Goal: Task Accomplishment & Management: Manage account settings

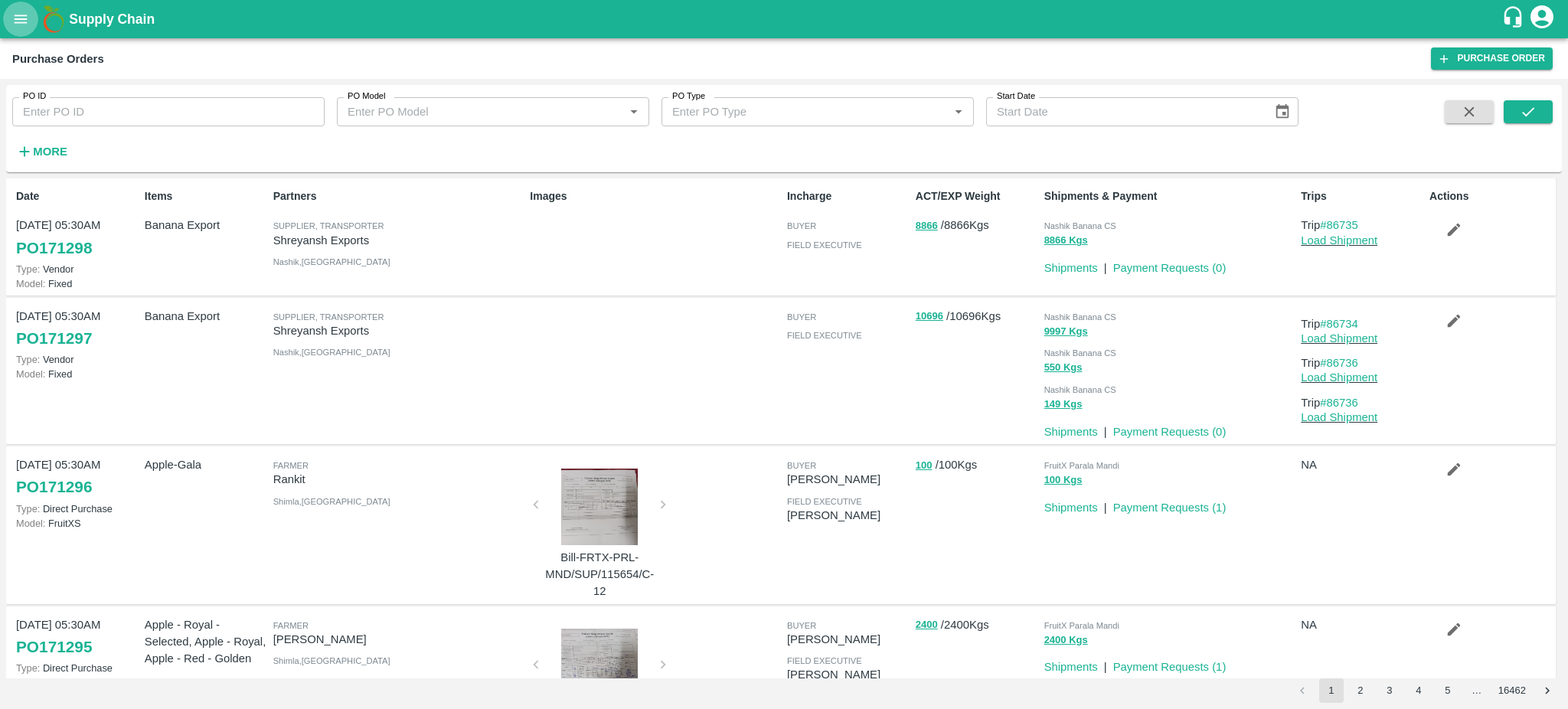
click at [15, 25] on icon "open drawer" at bounding box center [21, 19] width 17 height 17
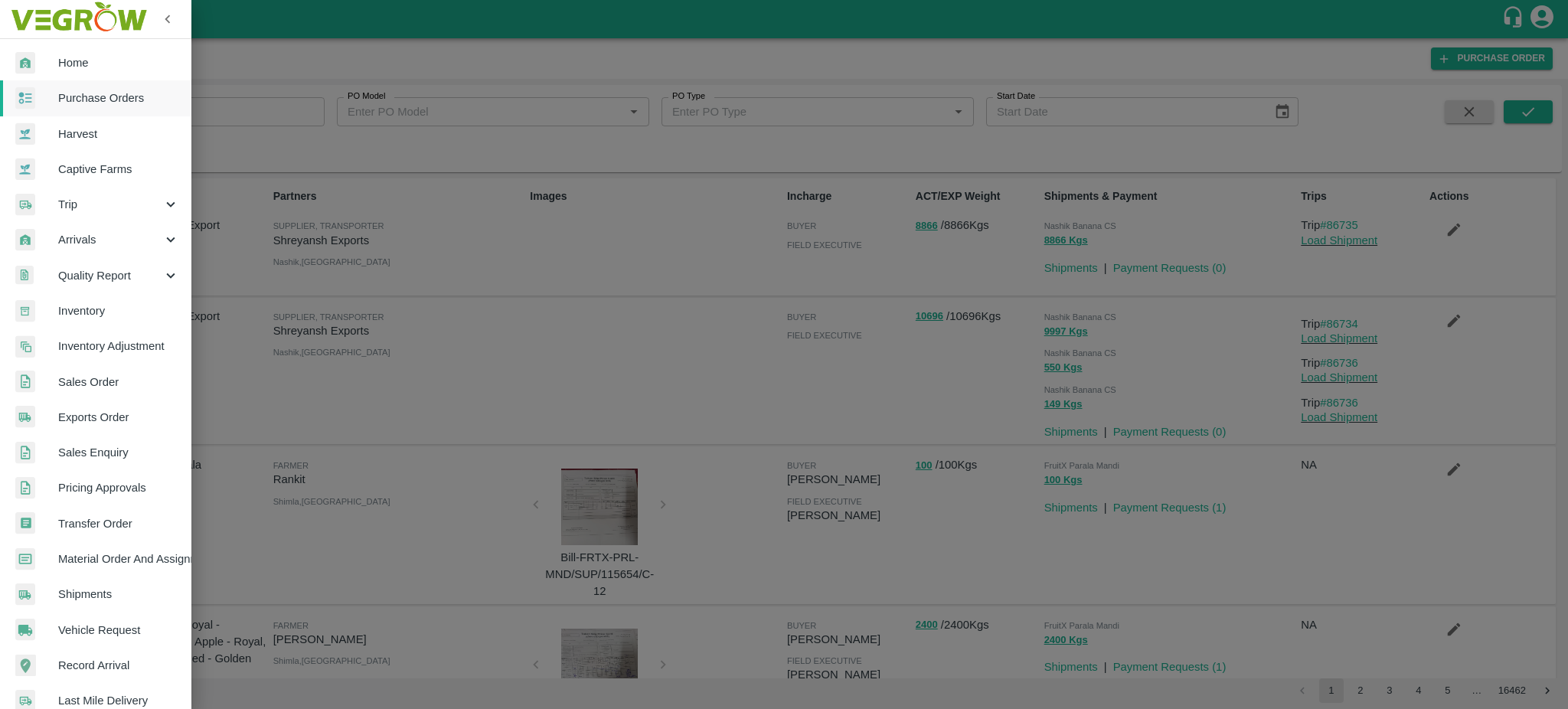
scroll to position [162, 0]
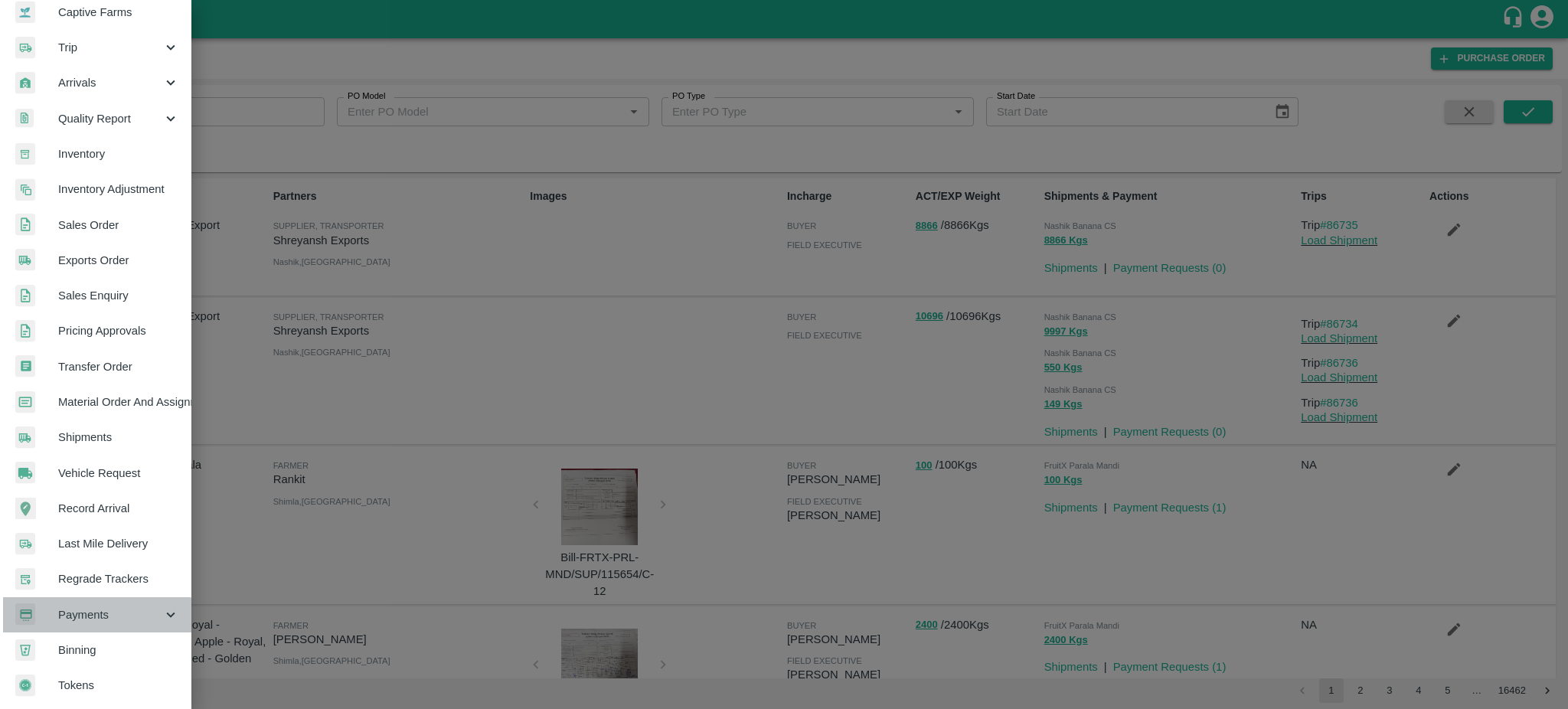
click at [86, 611] on span "Payments" at bounding box center [110, 615] width 104 height 17
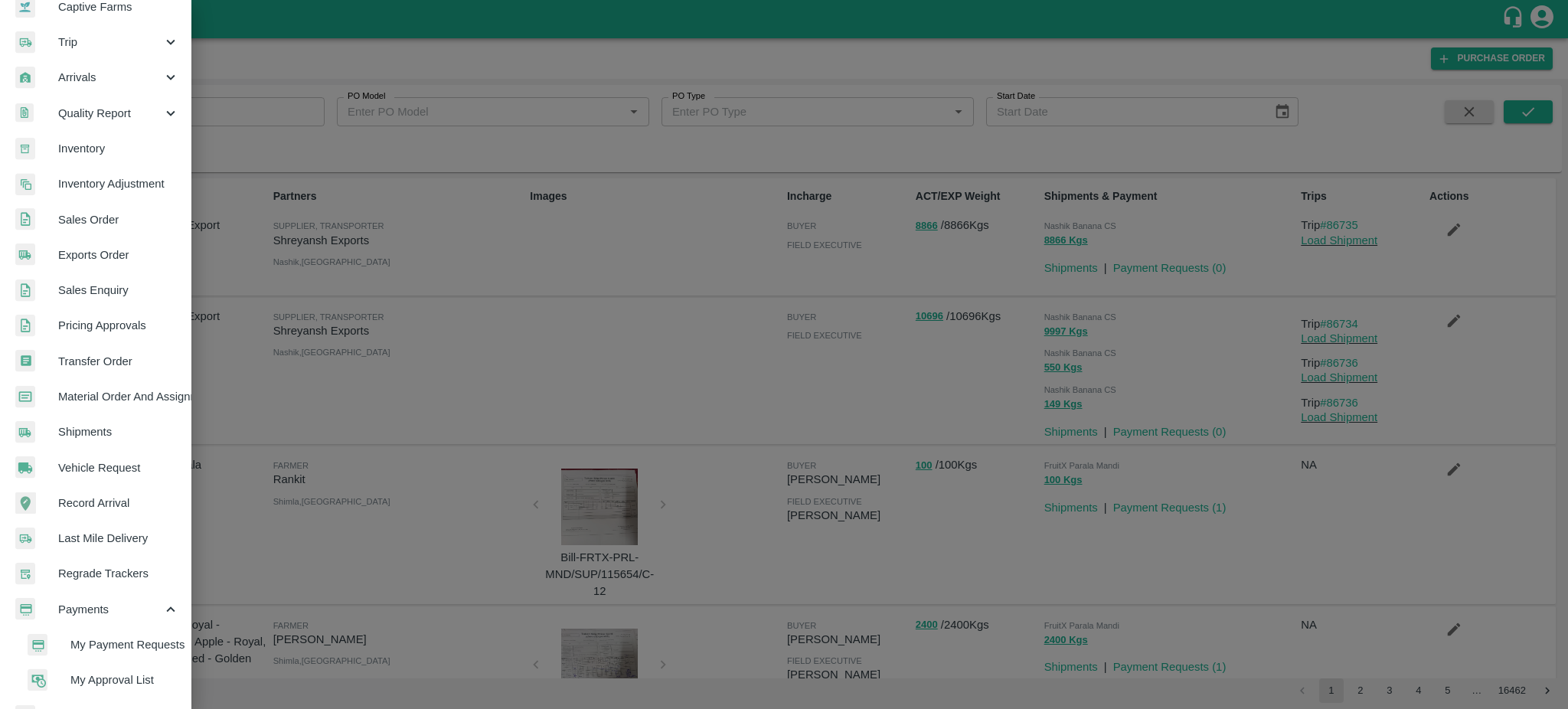
drag, startPoint x: 188, startPoint y: 596, endPoint x: 178, endPoint y: 680, distance: 84.6
click at [178, 680] on nav "Home Purchase Orders Harvest Captive Farms Trip Arrivals Quality Report Invento…" at bounding box center [96, 325] width 191 height 898
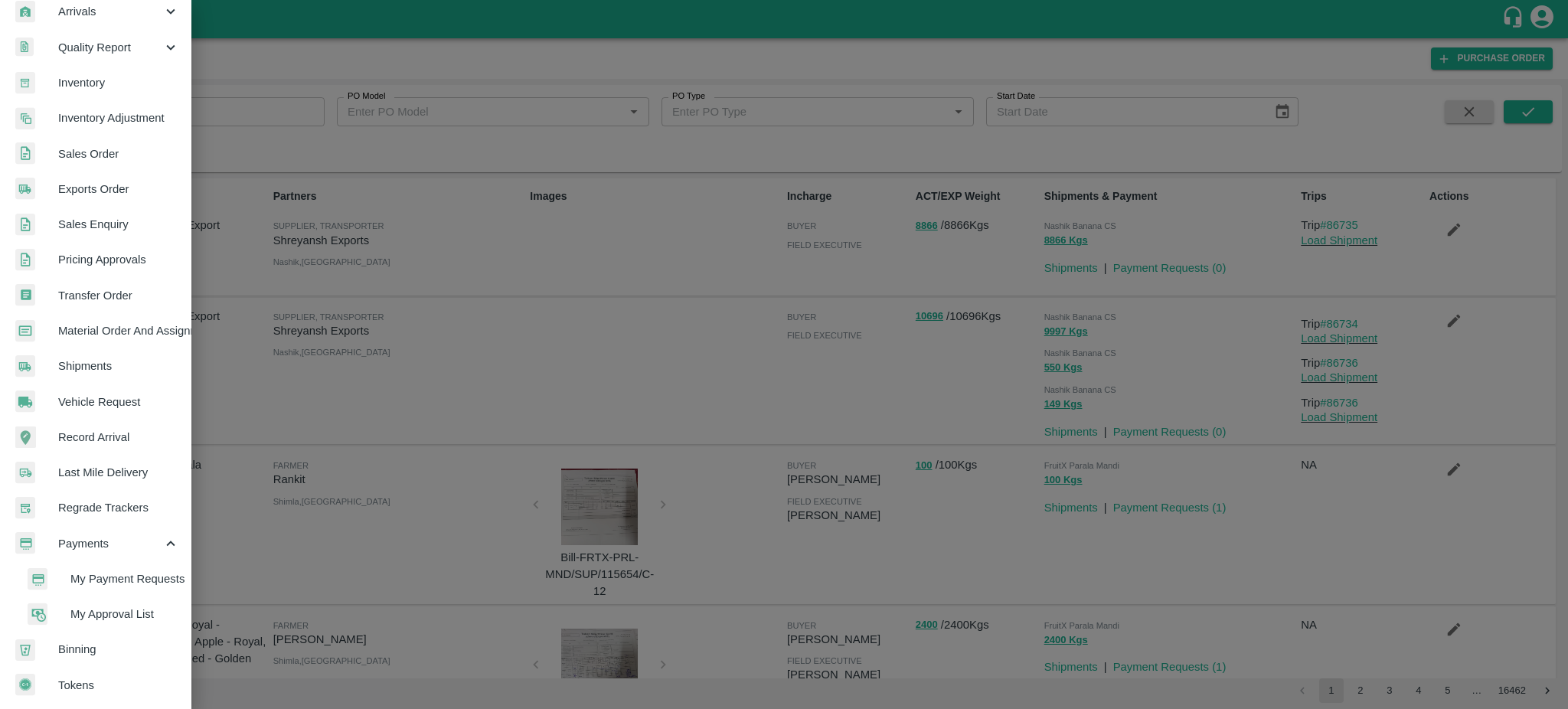
click at [123, 580] on span "My Payment Requests" at bounding box center [125, 579] width 109 height 17
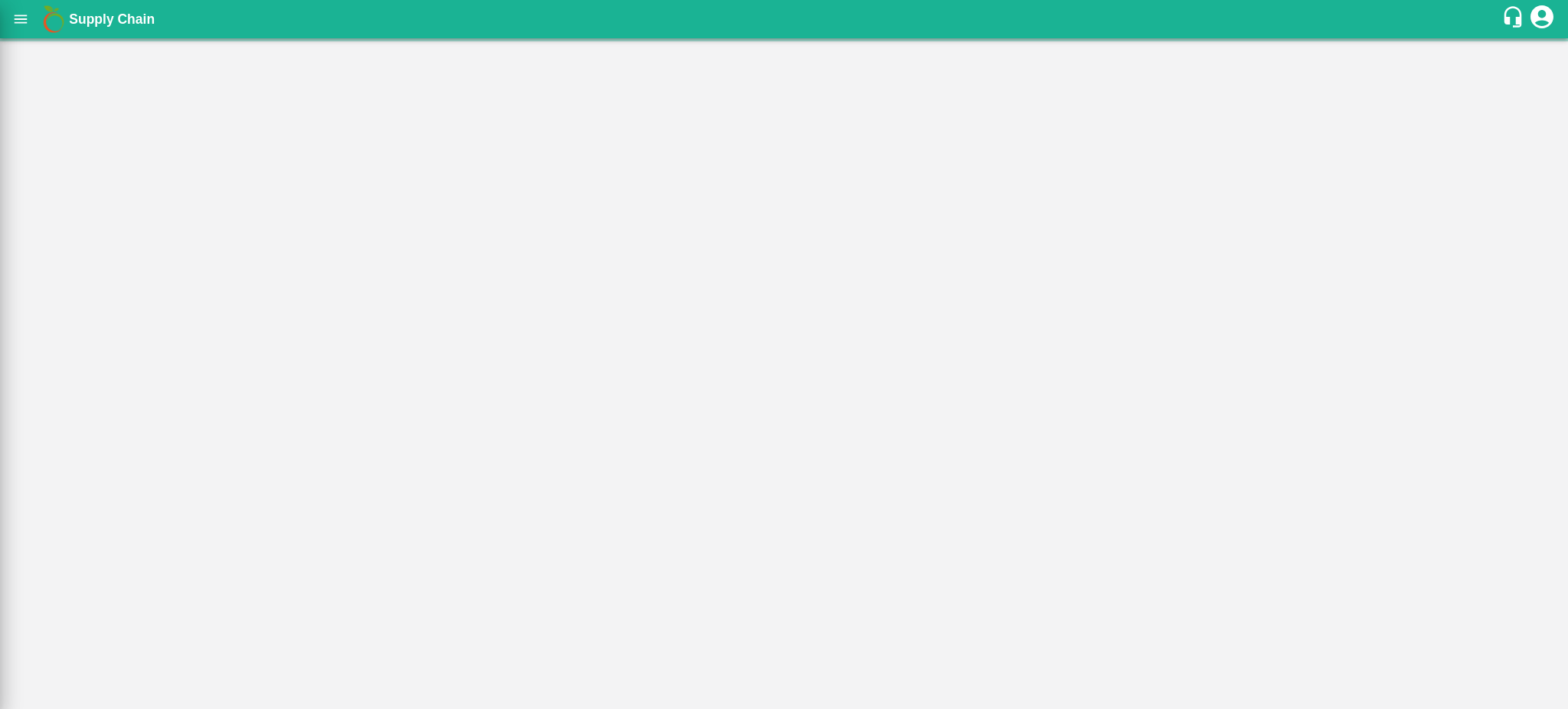
scroll to position [227, 0]
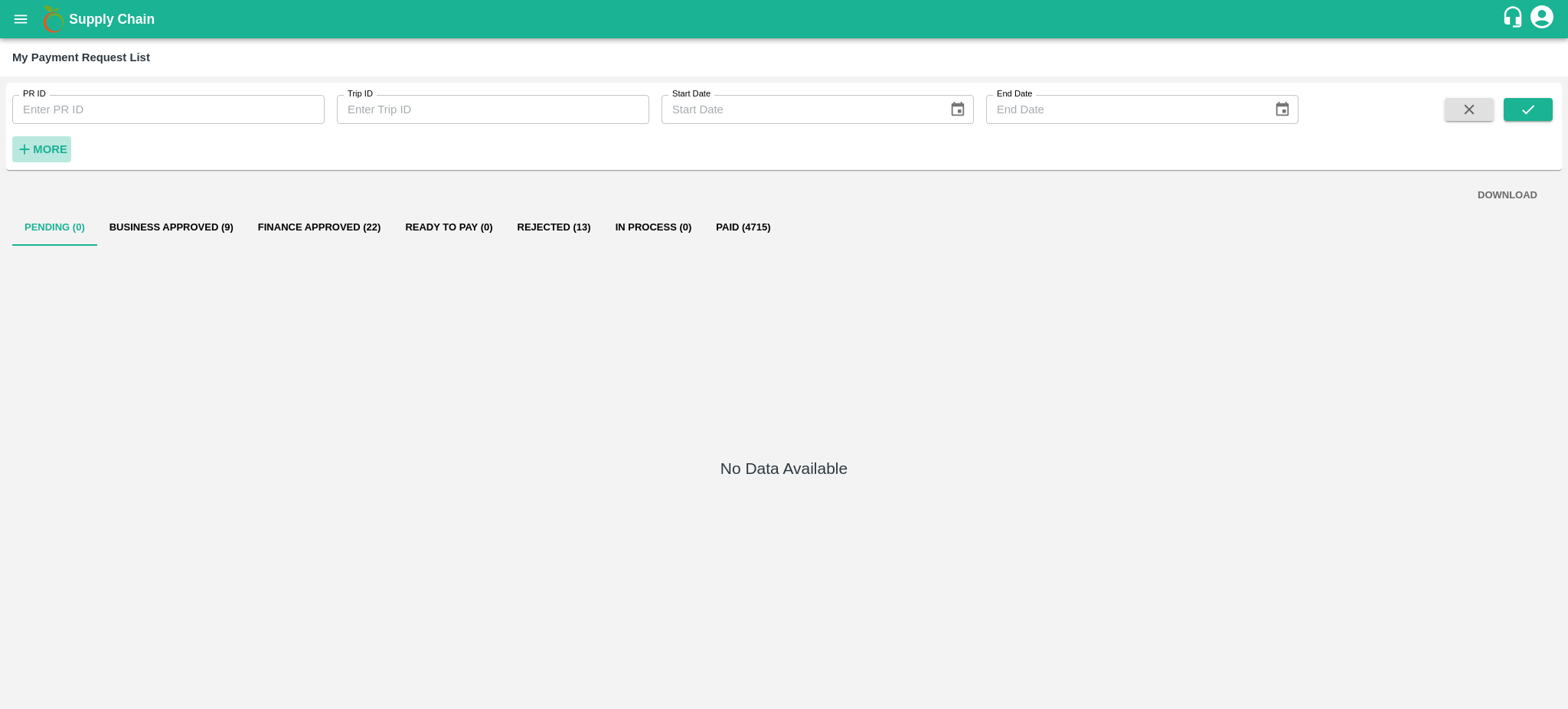
click at [50, 154] on strong "More" at bounding box center [50, 149] width 34 height 12
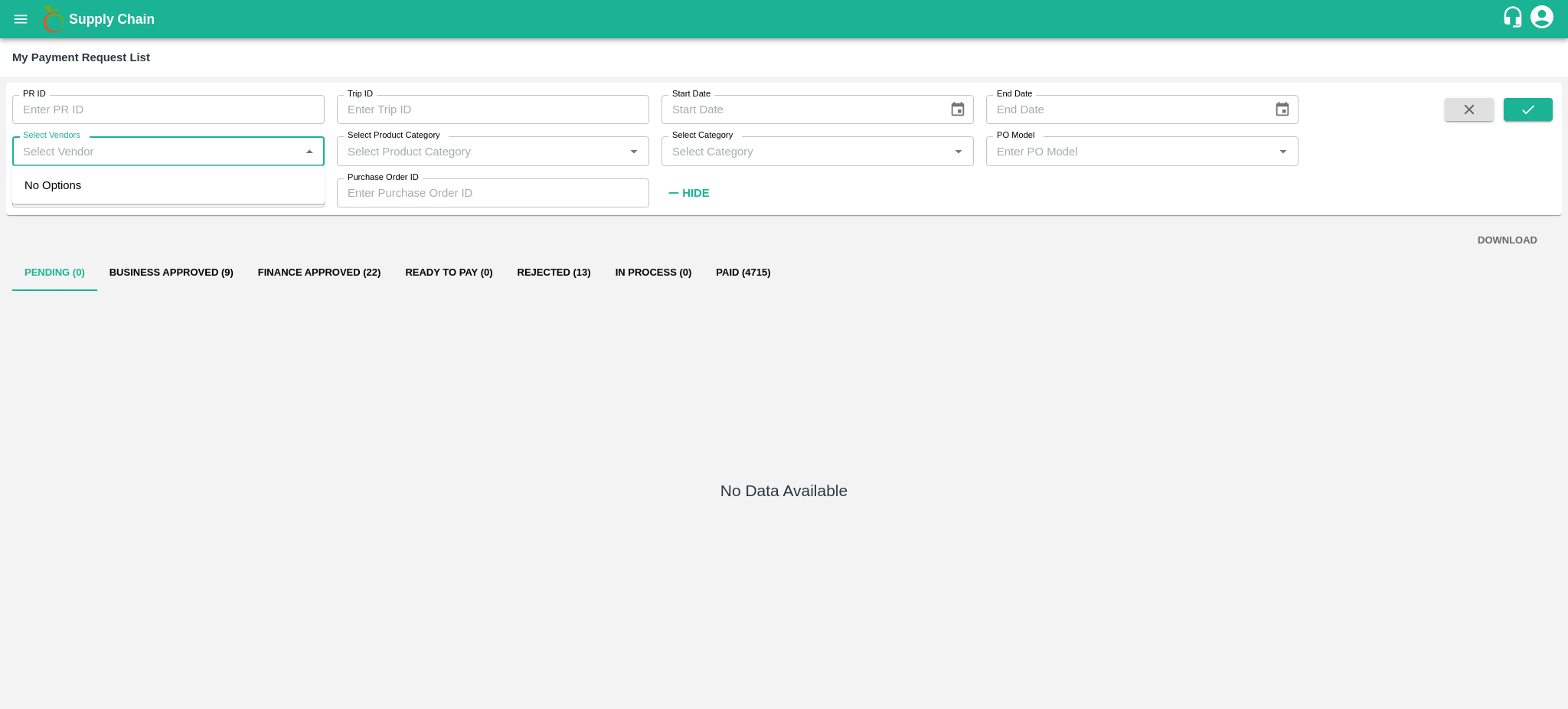
click at [123, 142] on input "Select Vendors" at bounding box center [155, 151] width 278 height 20
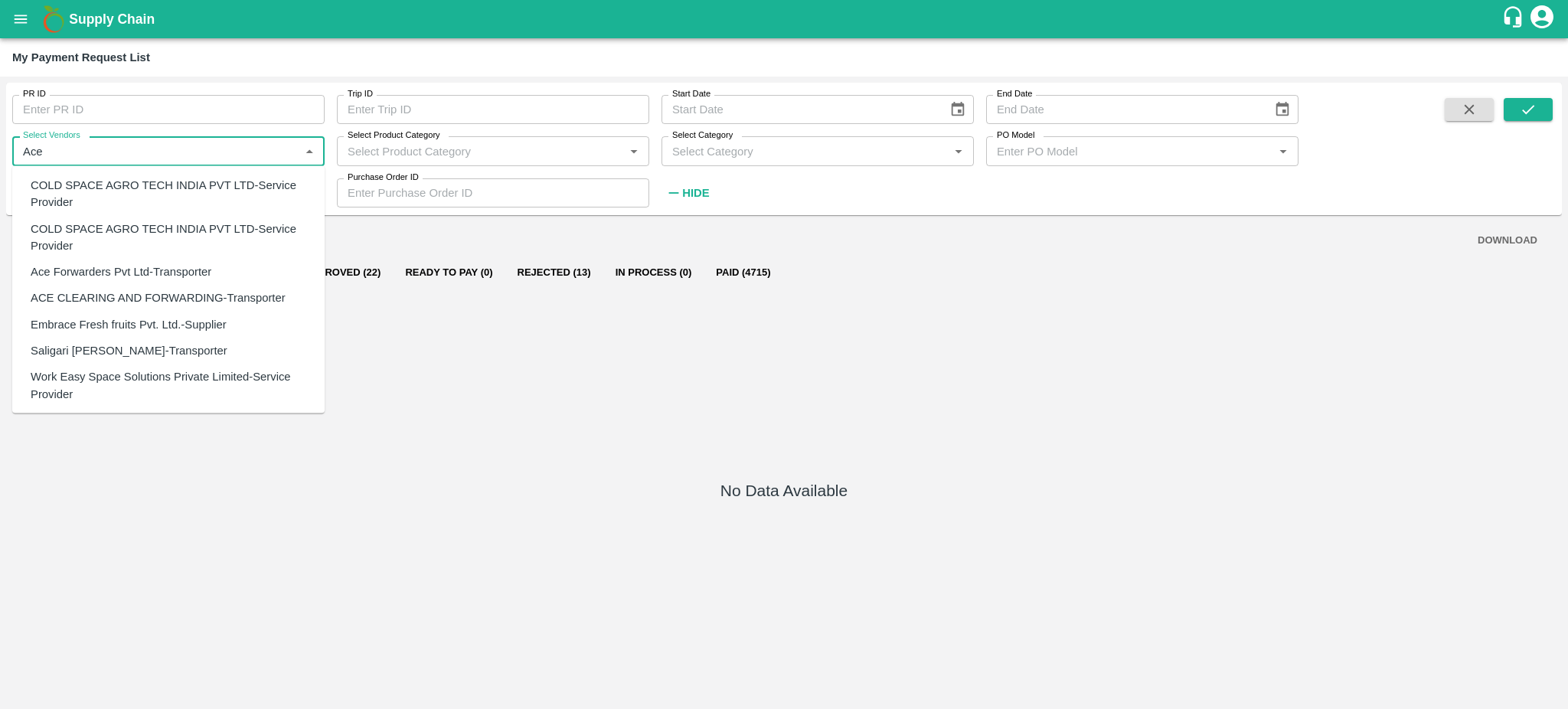
click at [93, 273] on div "Ace Forwarders Pvt Ltd-Transporter" at bounding box center [121, 272] width 181 height 17
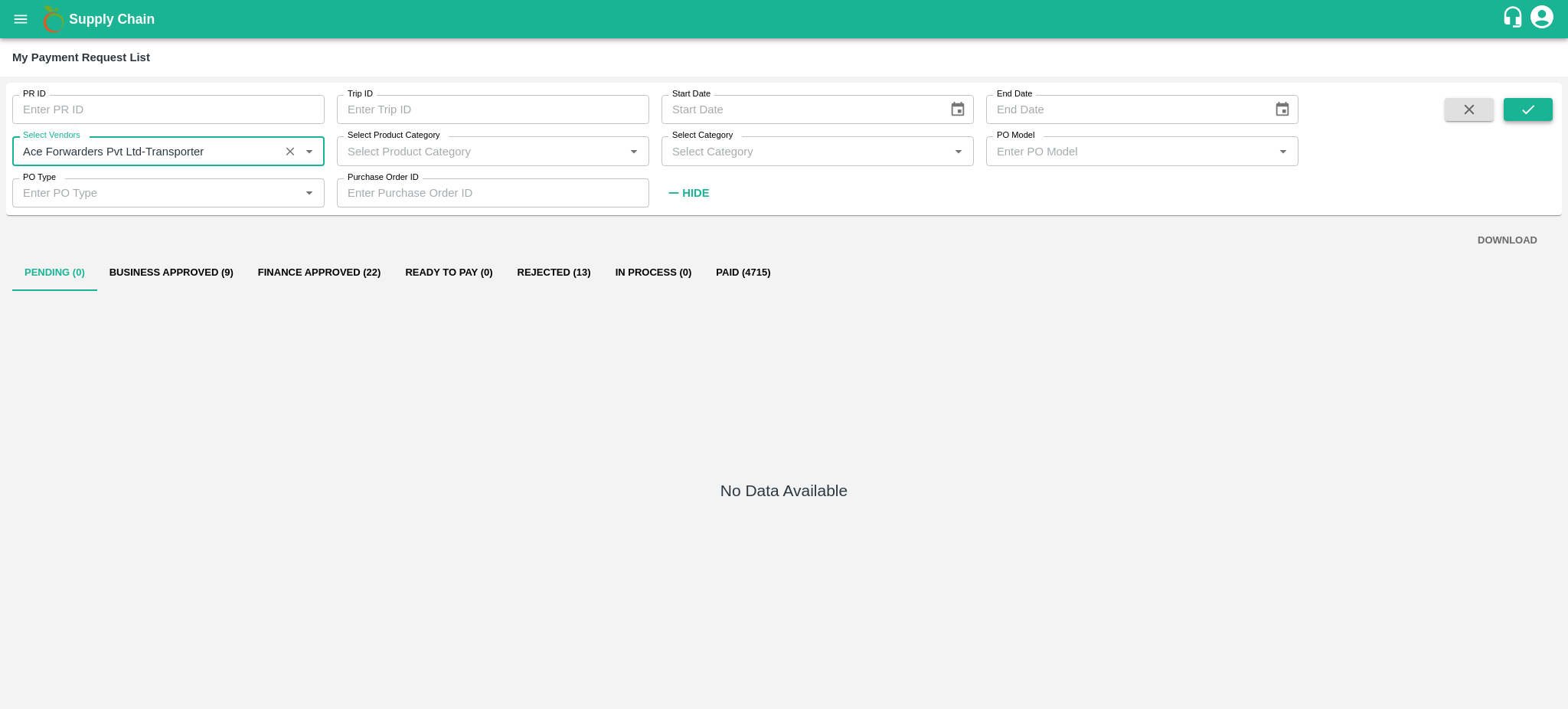
type input "Ace Forwarders Pvt Ltd-Transporter"
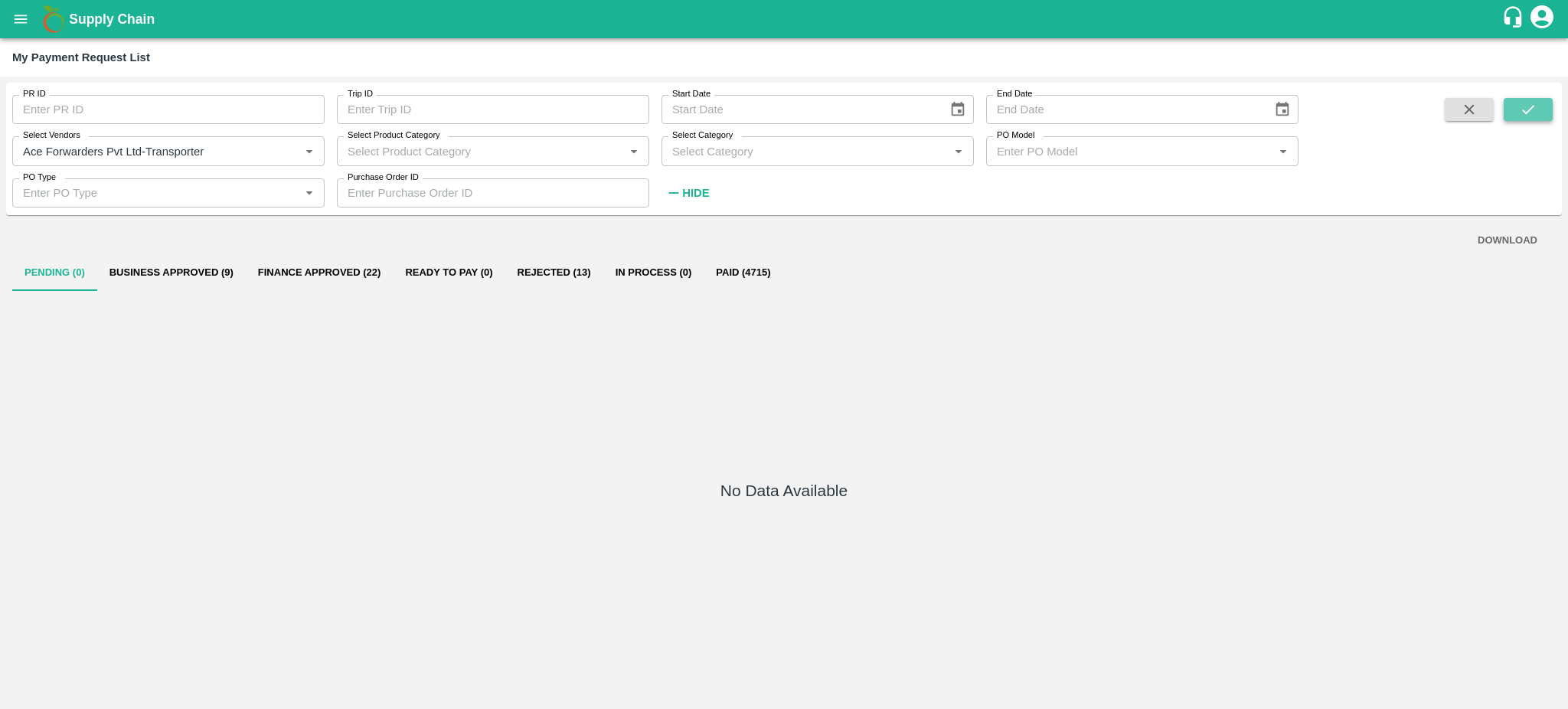
click at [1539, 114] on button "submit" at bounding box center [1528, 109] width 49 height 23
click at [548, 271] on button "Rejected (3)" at bounding box center [545, 273] width 93 height 37
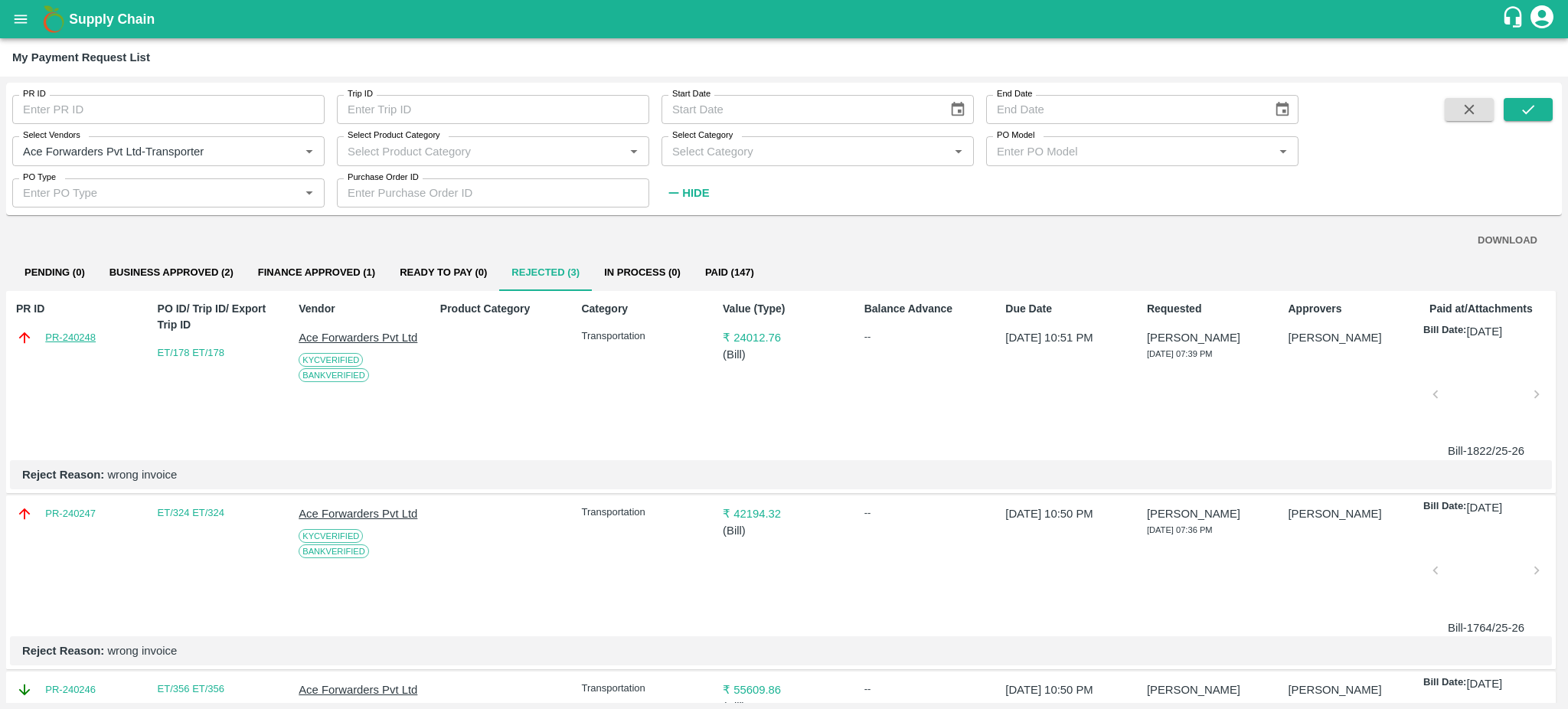
click at [77, 338] on link "PR-240248" at bounding box center [70, 338] width 51 height 15
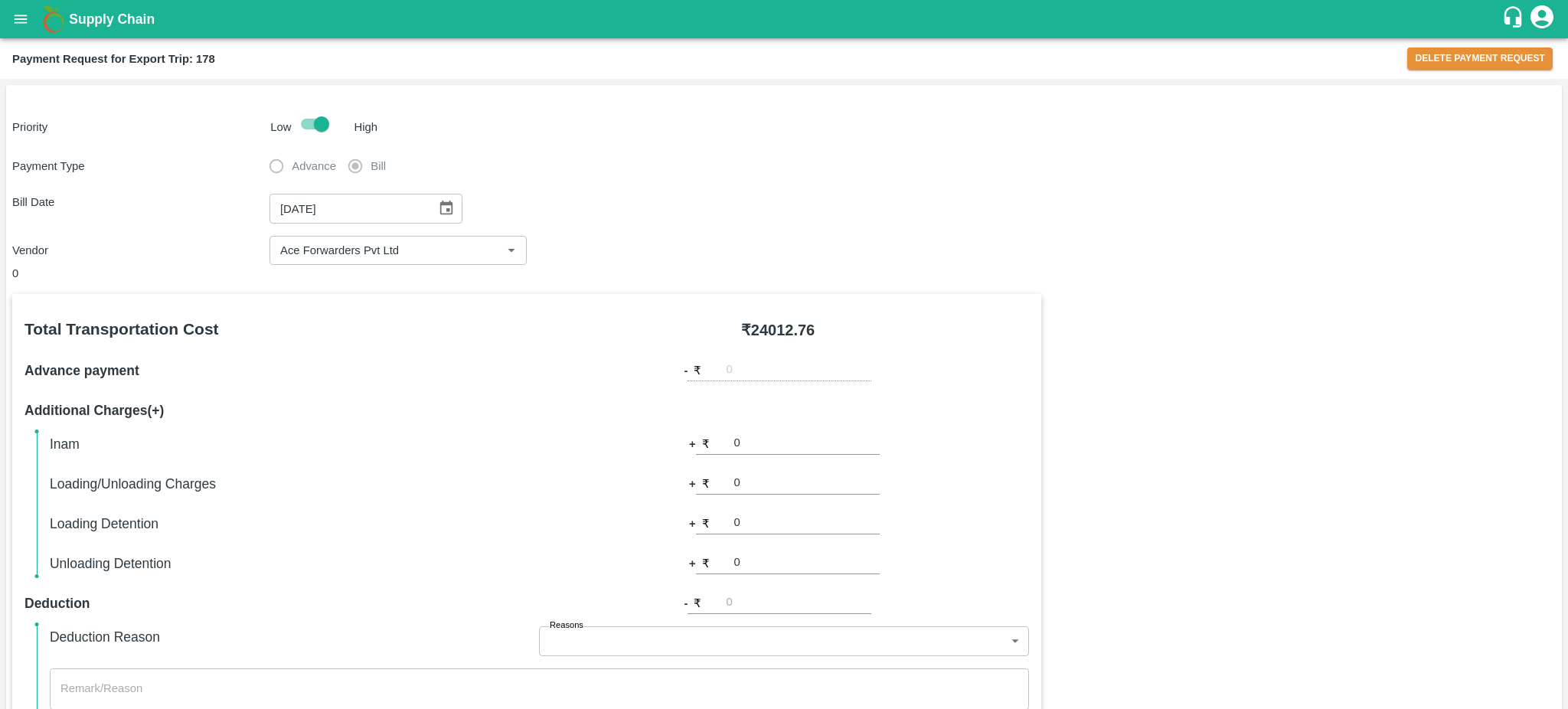
scroll to position [433, 0]
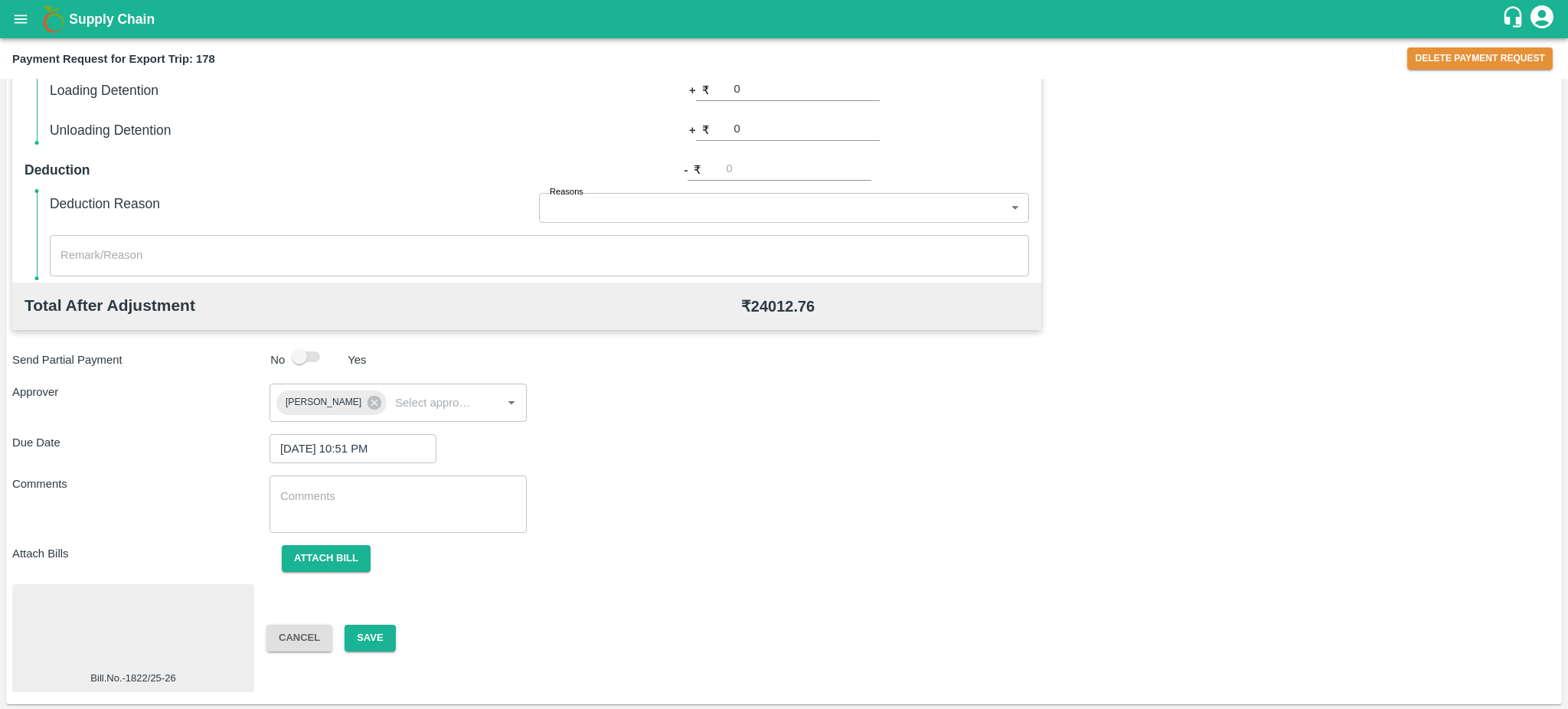
click at [139, 622] on div at bounding box center [133, 631] width 230 height 81
click at [375, 630] on button "Save" at bounding box center [370, 638] width 51 height 27
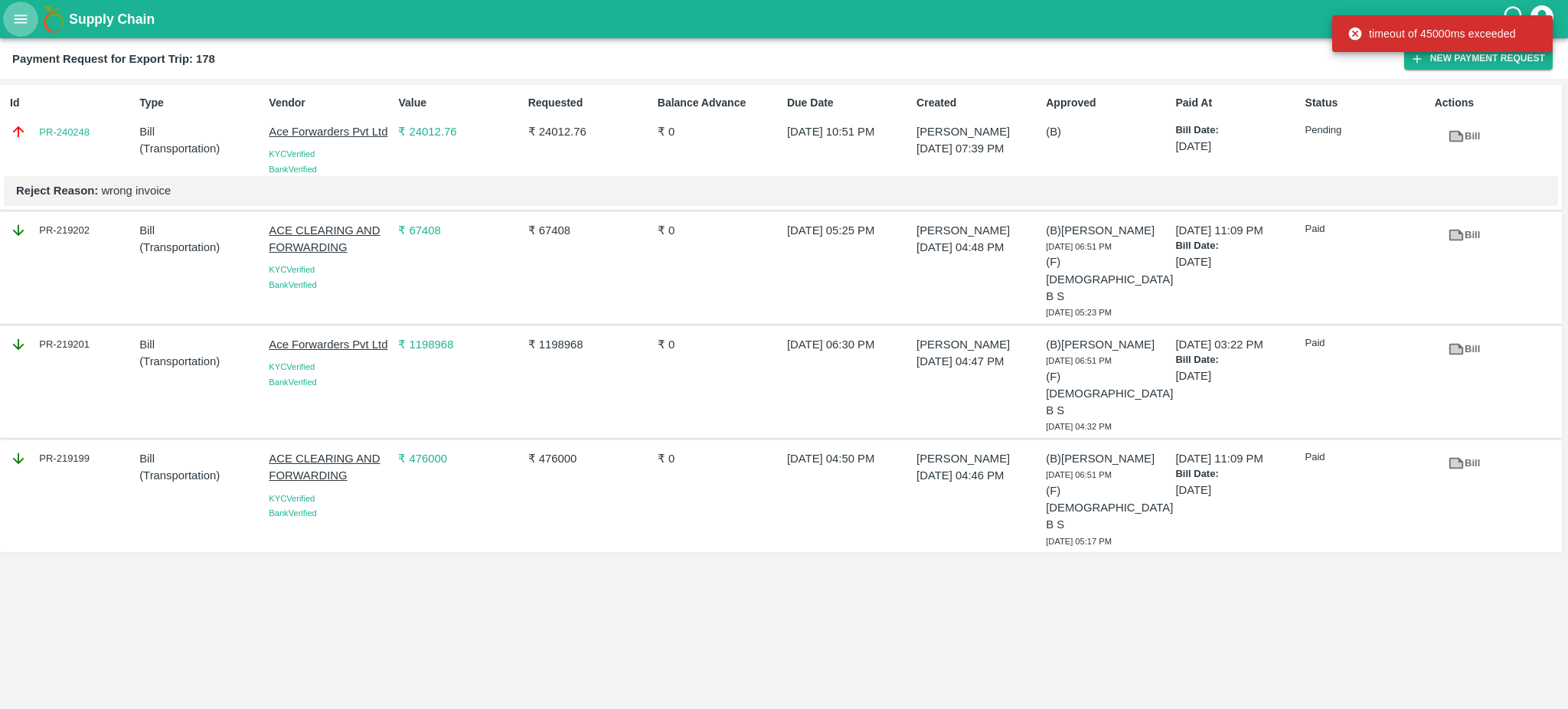
click at [20, 31] on button "open drawer" at bounding box center [21, 19] width 35 height 35
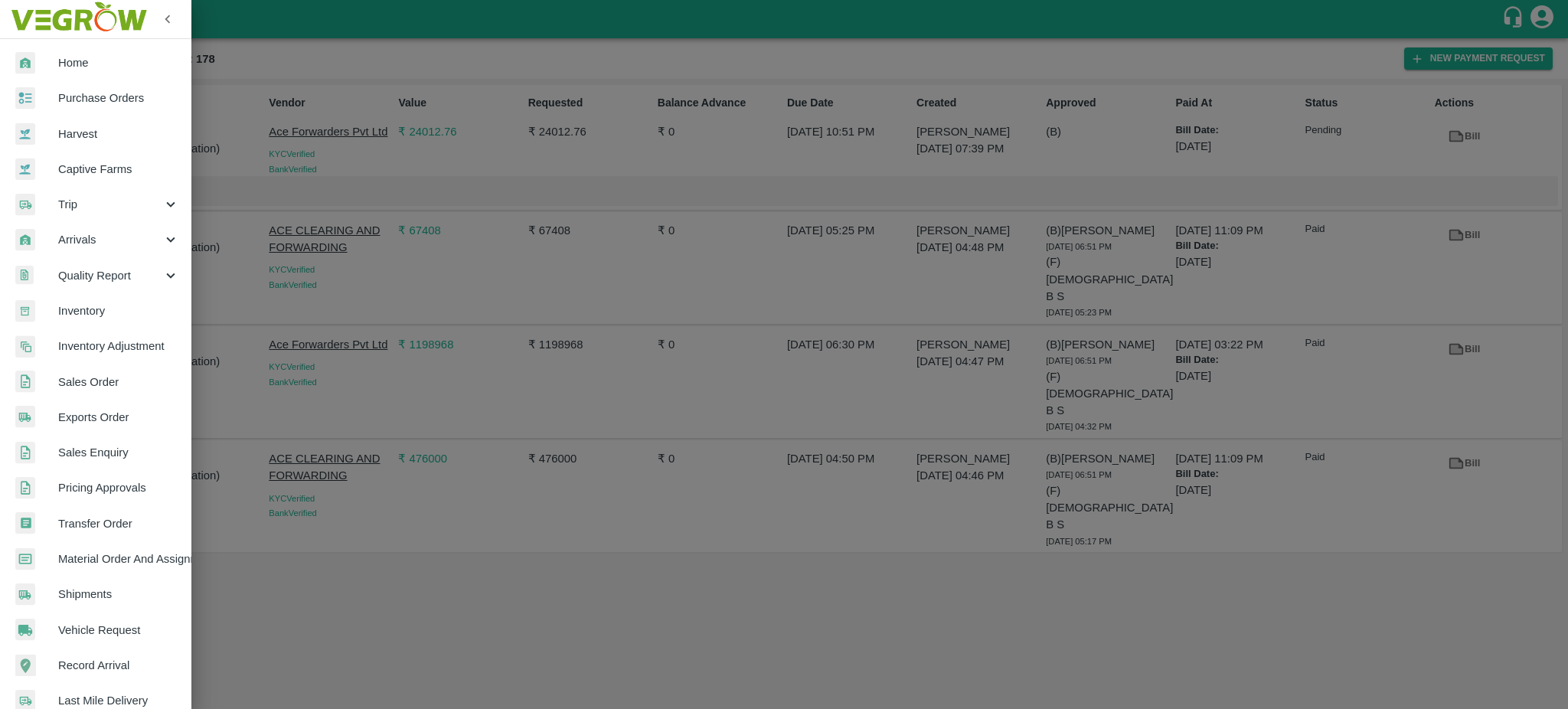
scroll to position [162, 0]
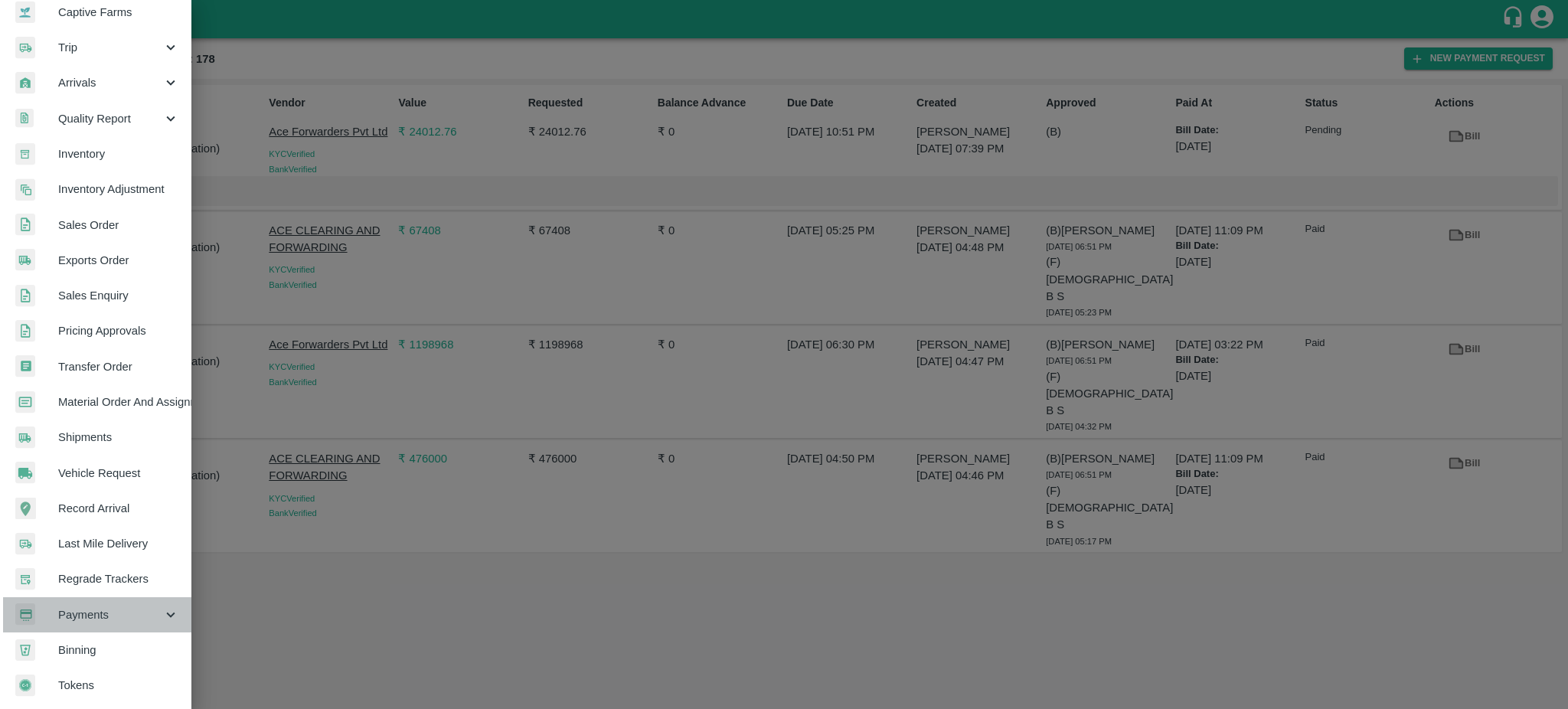
click at [105, 606] on span "Payments" at bounding box center [110, 615] width 104 height 17
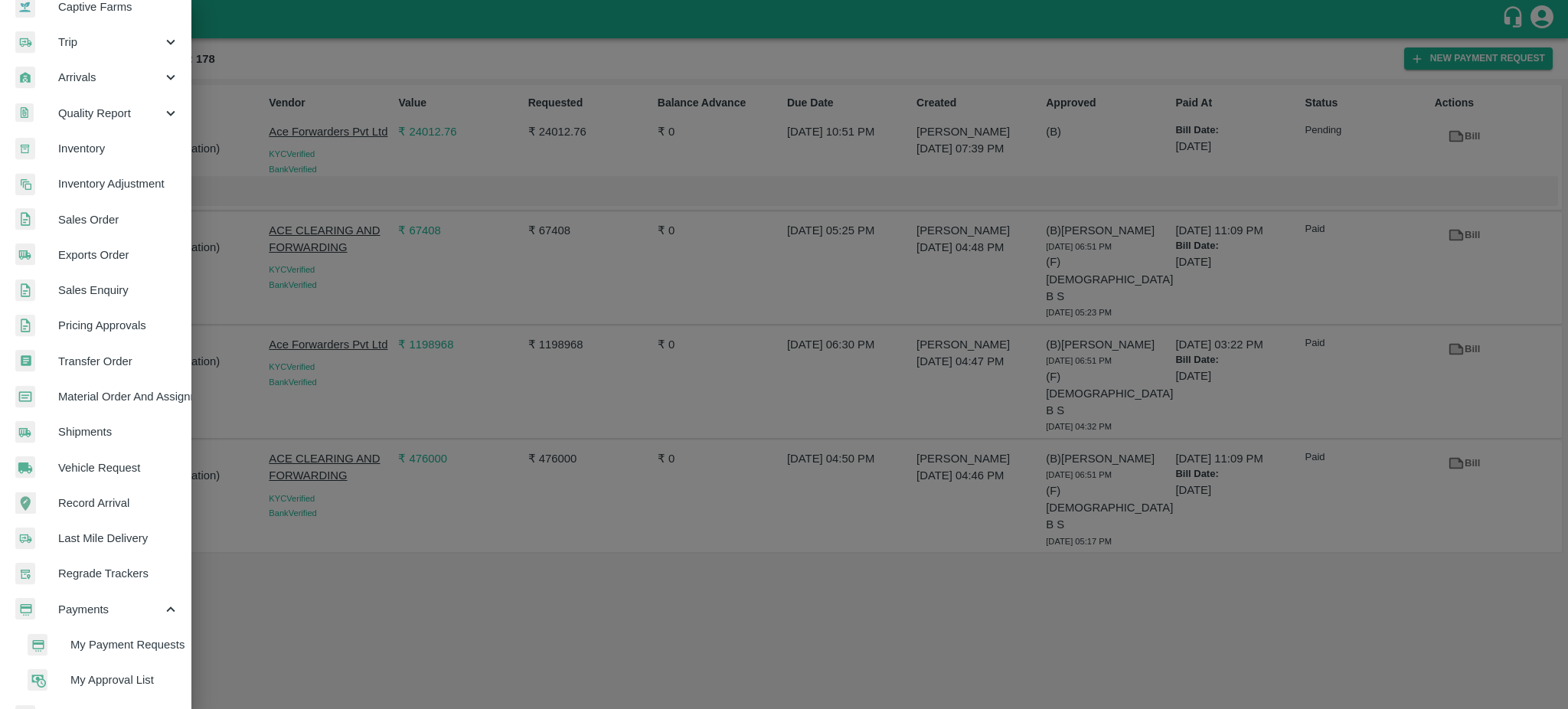
click at [117, 652] on span "My Payment Requests" at bounding box center [125, 645] width 109 height 17
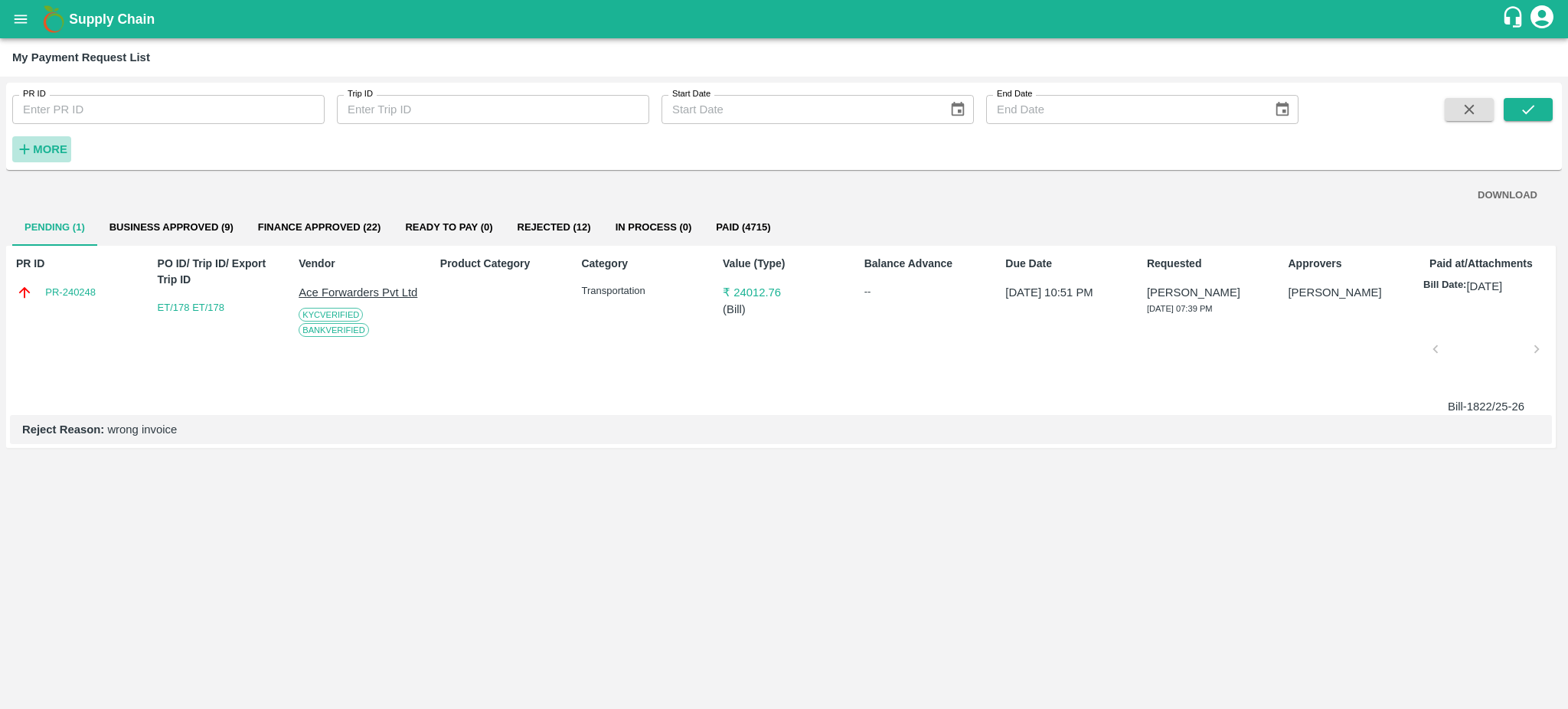
click at [58, 145] on strong "More" at bounding box center [50, 149] width 34 height 12
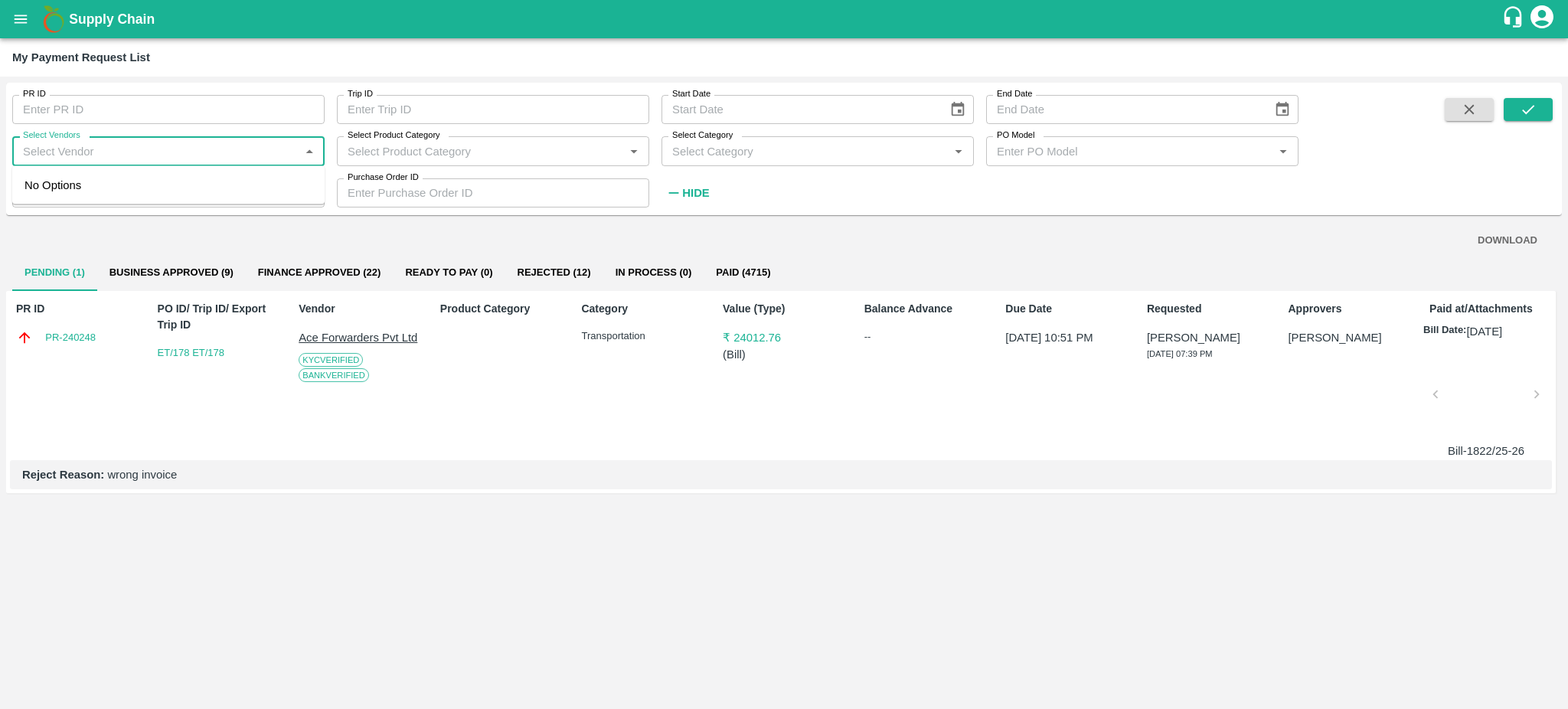
click at [119, 147] on input "Select Vendors" at bounding box center [155, 151] width 278 height 20
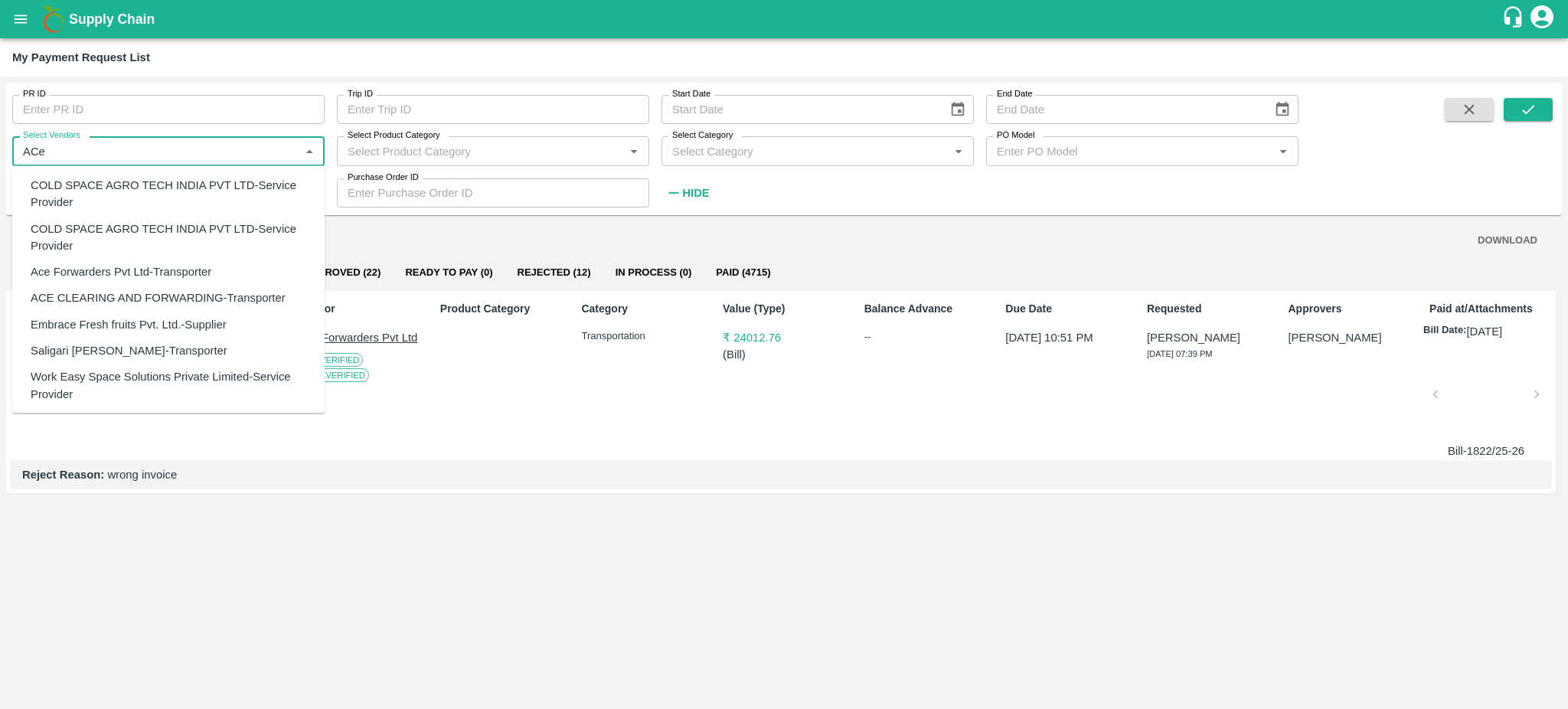
click at [125, 273] on div "Ace Forwarders Pvt Ltd-Transporter" at bounding box center [121, 272] width 181 height 17
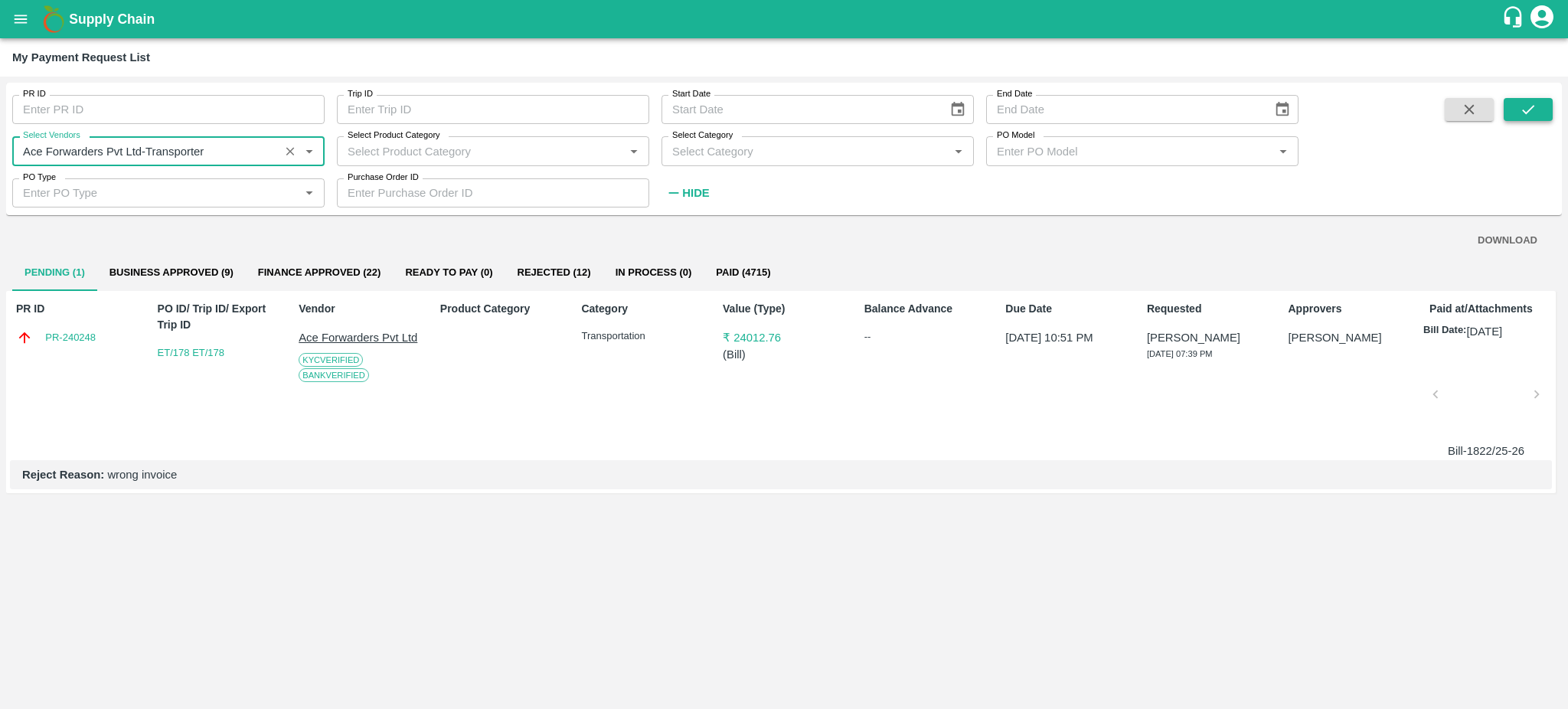
type input "Ace Forwarders Pvt Ltd-Transporter"
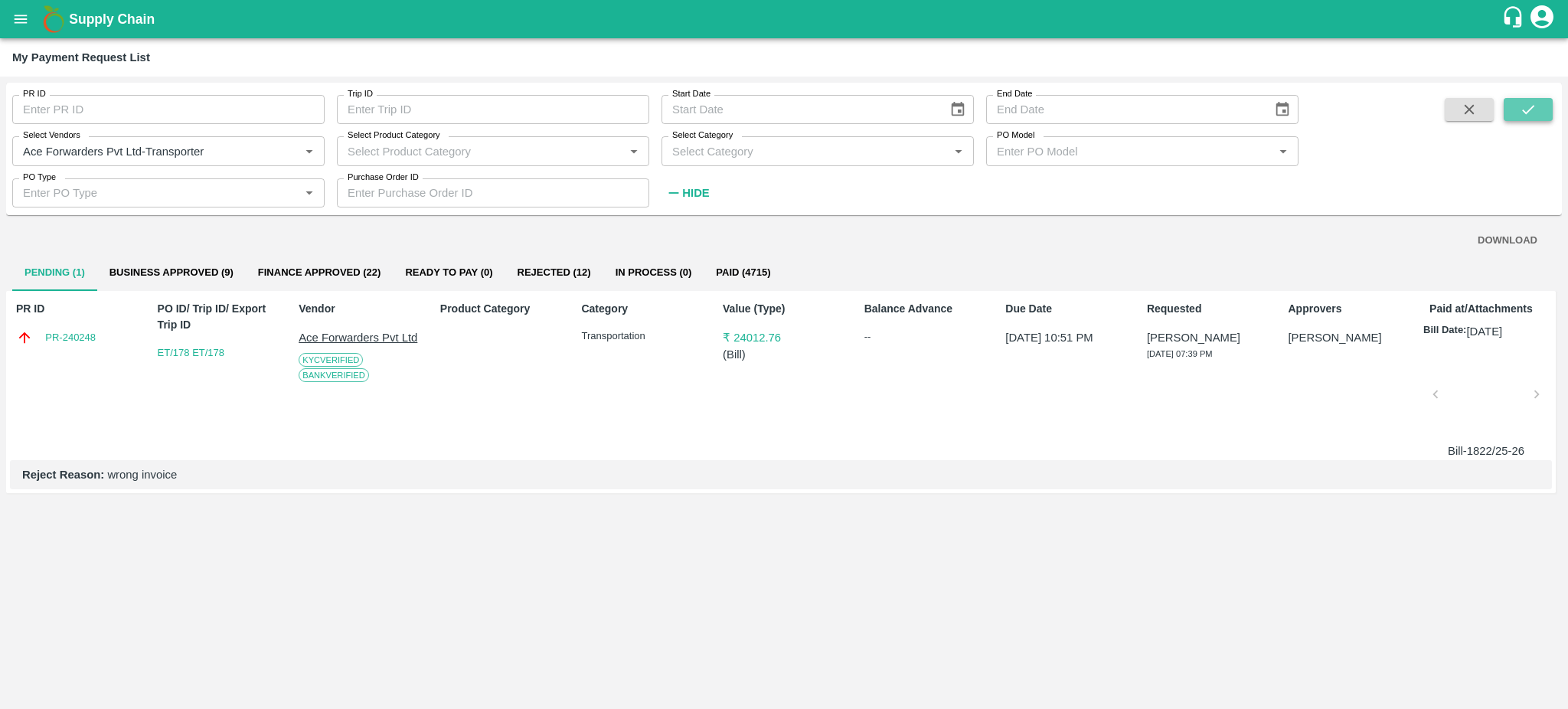
click at [1527, 115] on icon "submit" at bounding box center [1528, 109] width 17 height 17
click at [544, 270] on button "Rejected (2)" at bounding box center [545, 273] width 93 height 37
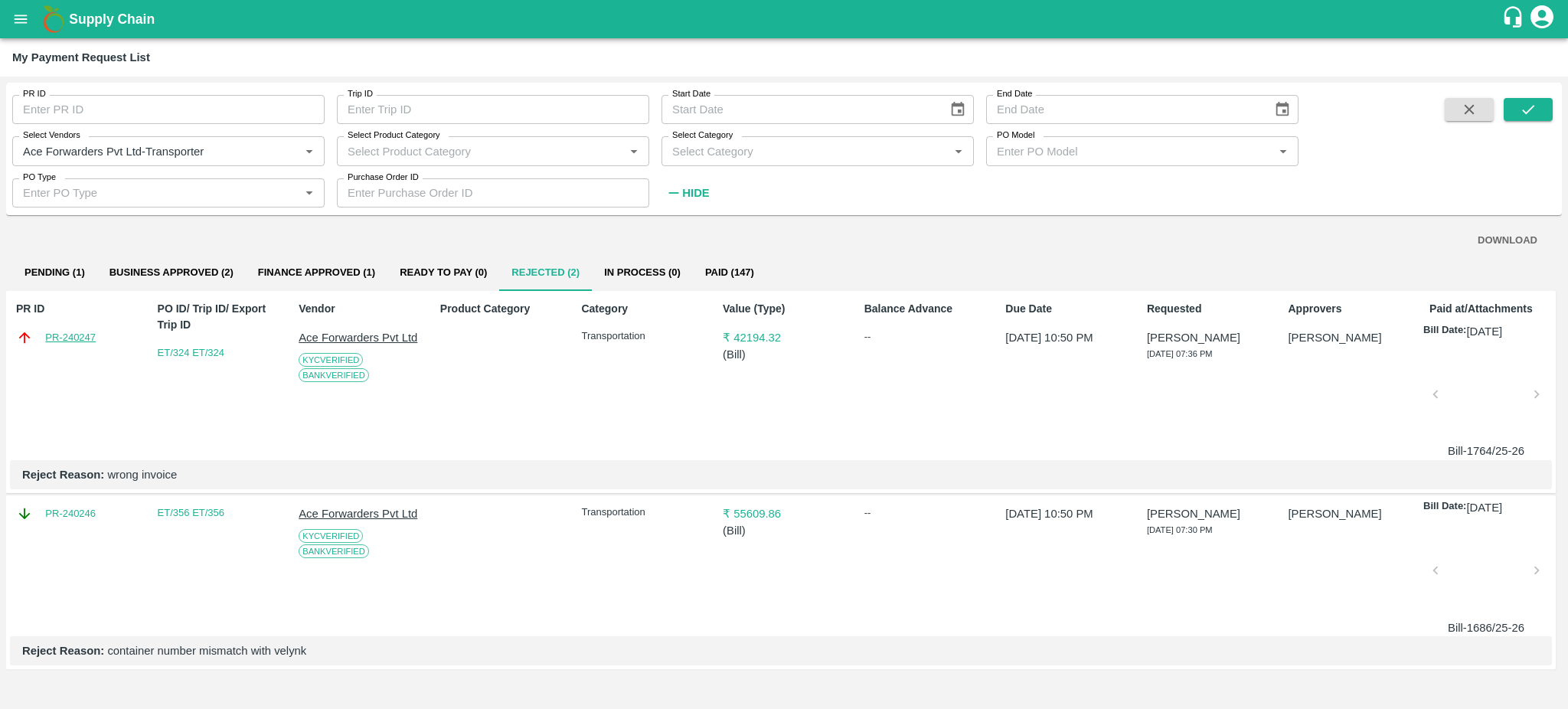
click at [61, 338] on link "PR-240247" at bounding box center [70, 338] width 51 height 15
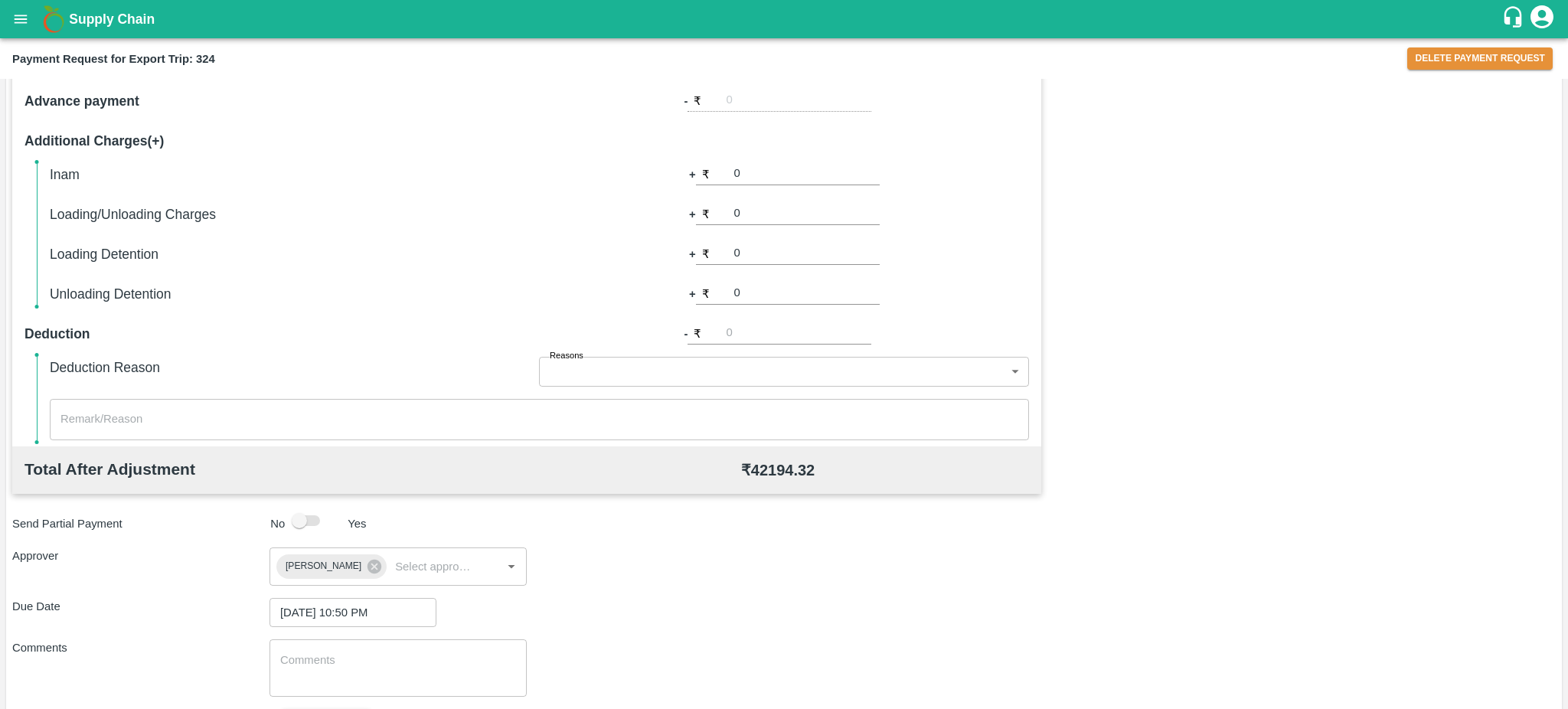
scroll to position [433, 0]
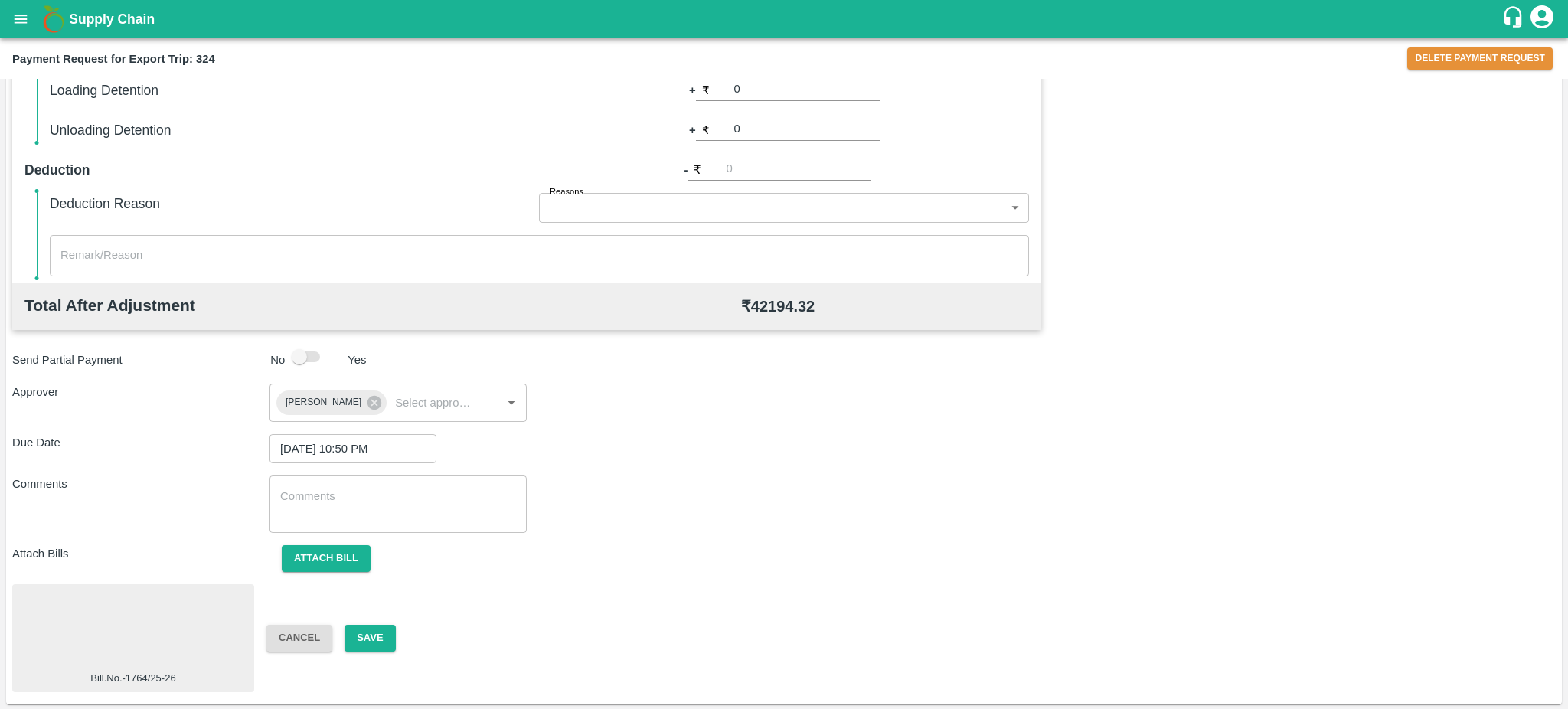
click at [125, 634] on div at bounding box center [133, 631] width 230 height 81
click at [376, 636] on button "Save" at bounding box center [370, 638] width 51 height 27
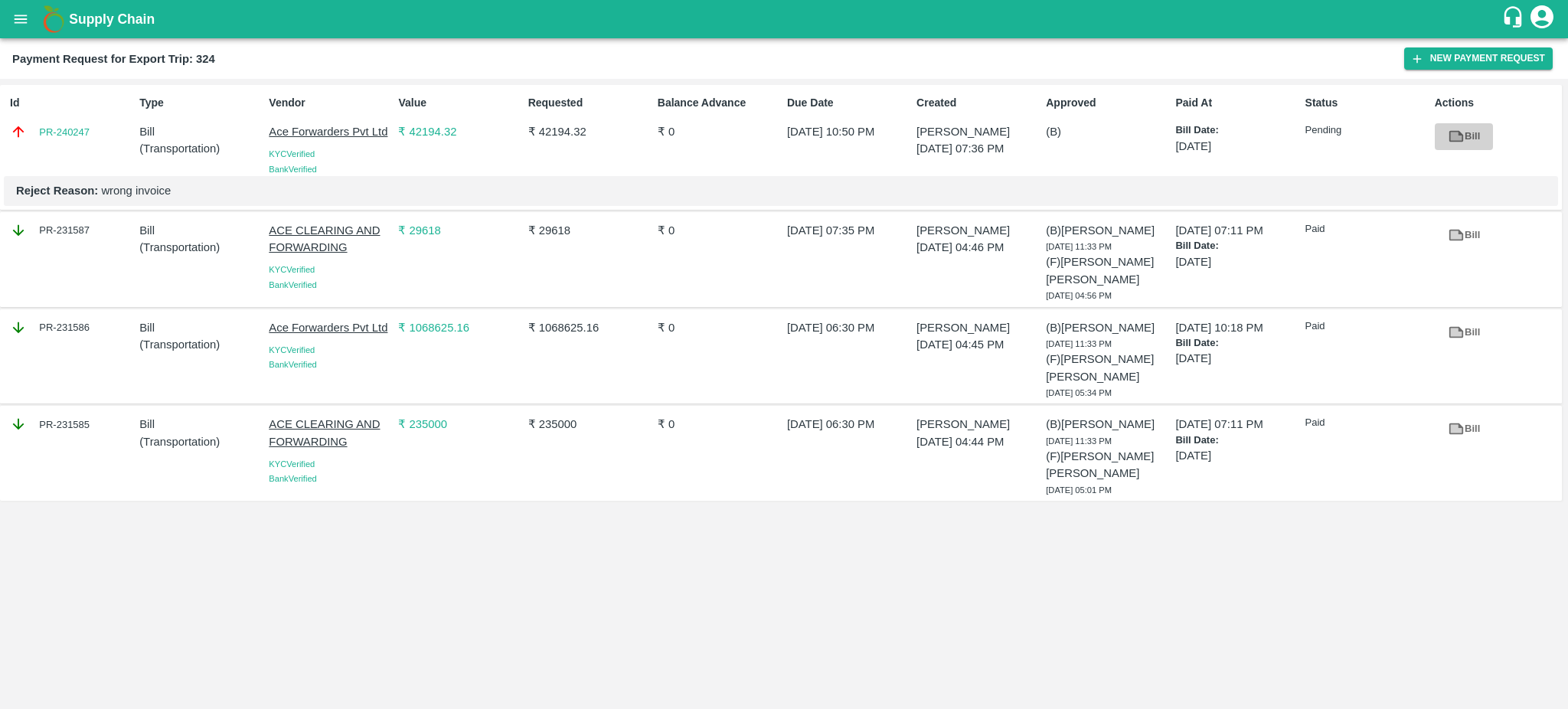
click at [1453, 136] on icon at bounding box center [1455, 136] width 11 height 8
click at [17, 12] on icon "open drawer" at bounding box center [21, 19] width 17 height 17
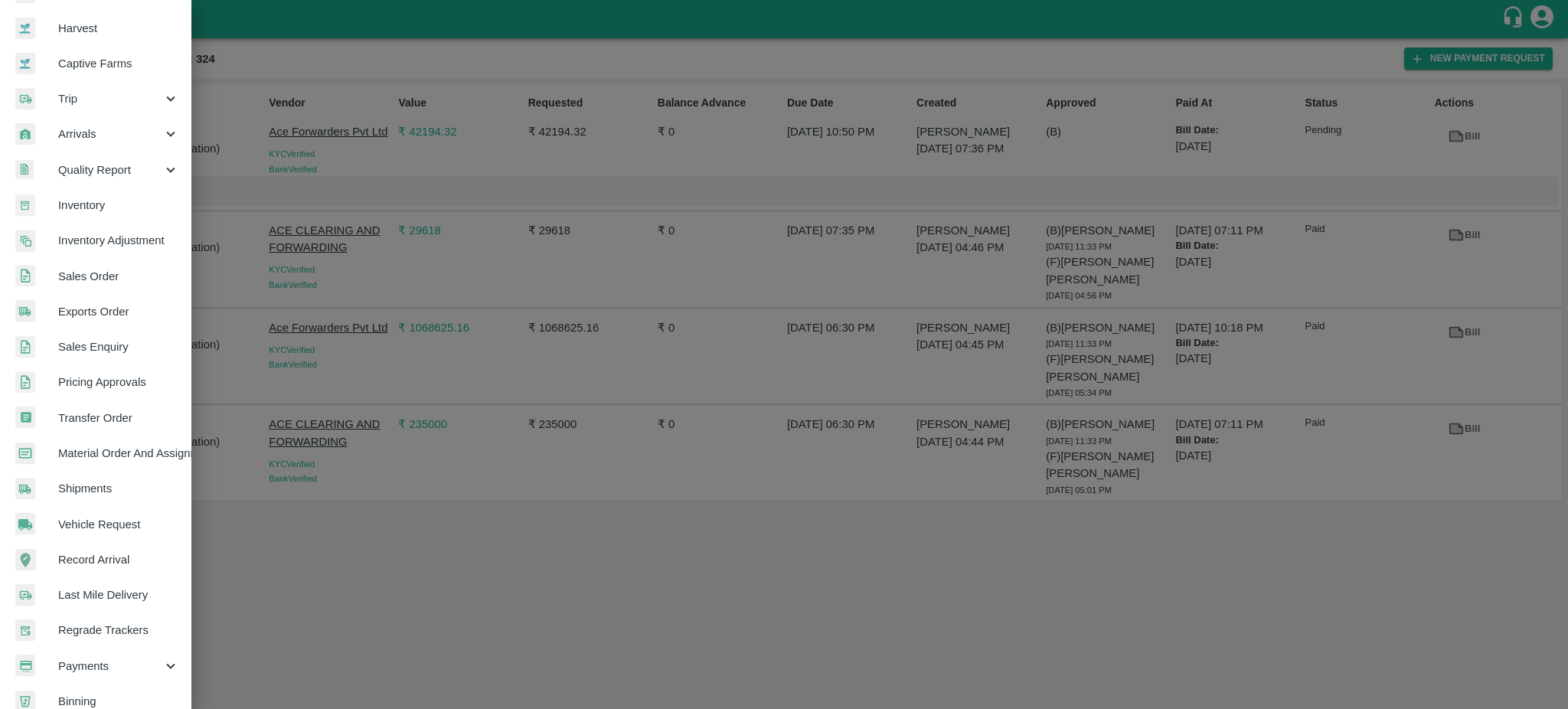
scroll to position [162, 0]
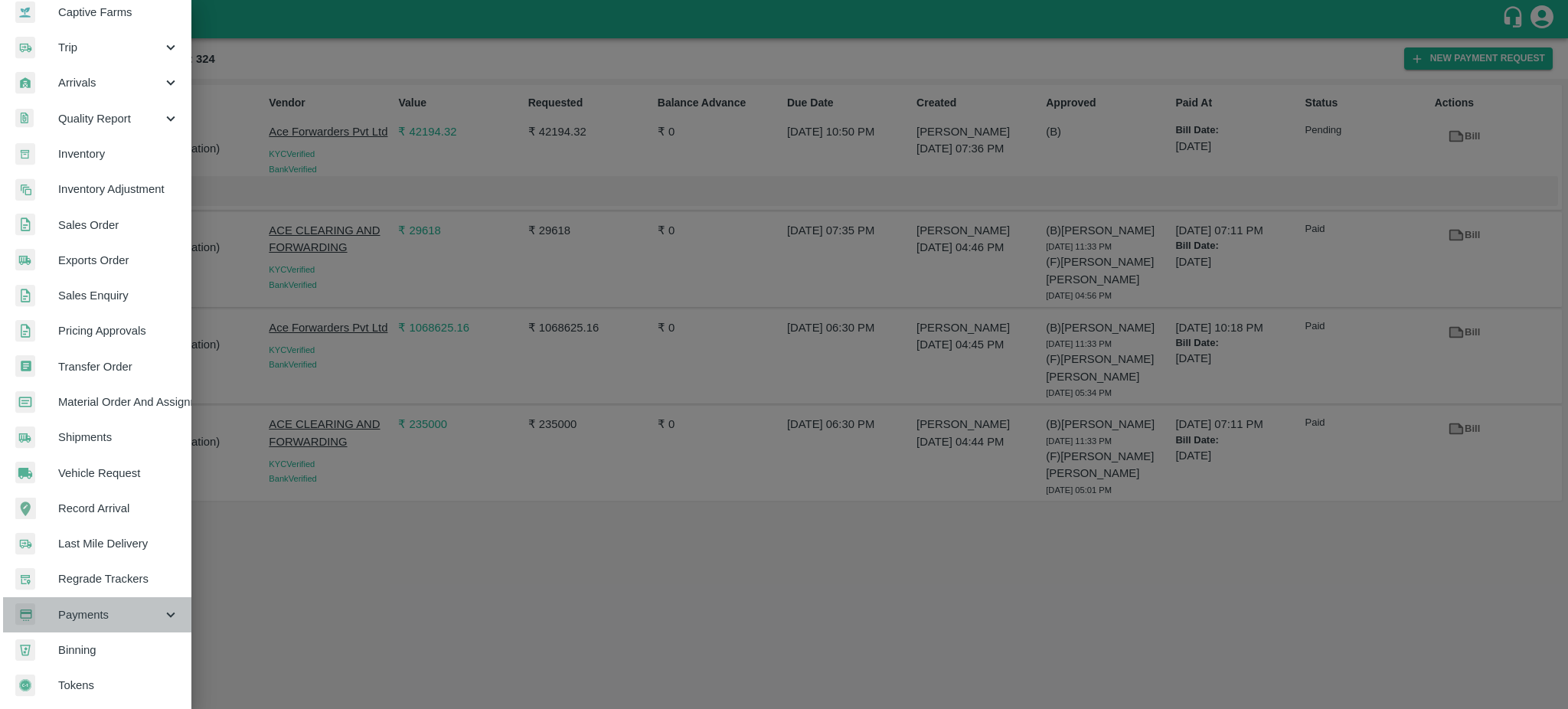
click at [98, 606] on span "Payments" at bounding box center [110, 615] width 104 height 17
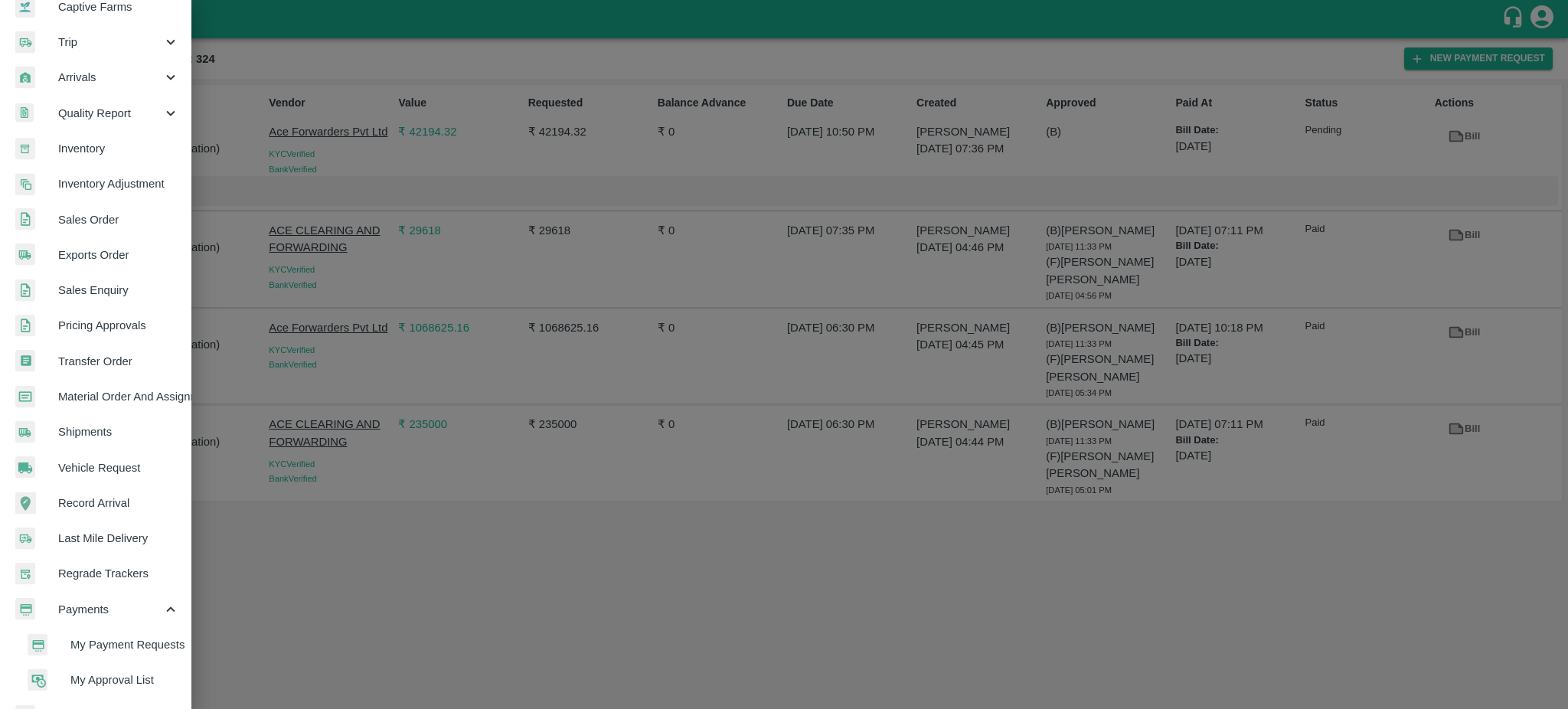
click at [113, 640] on span "My Payment Requests" at bounding box center [125, 645] width 109 height 17
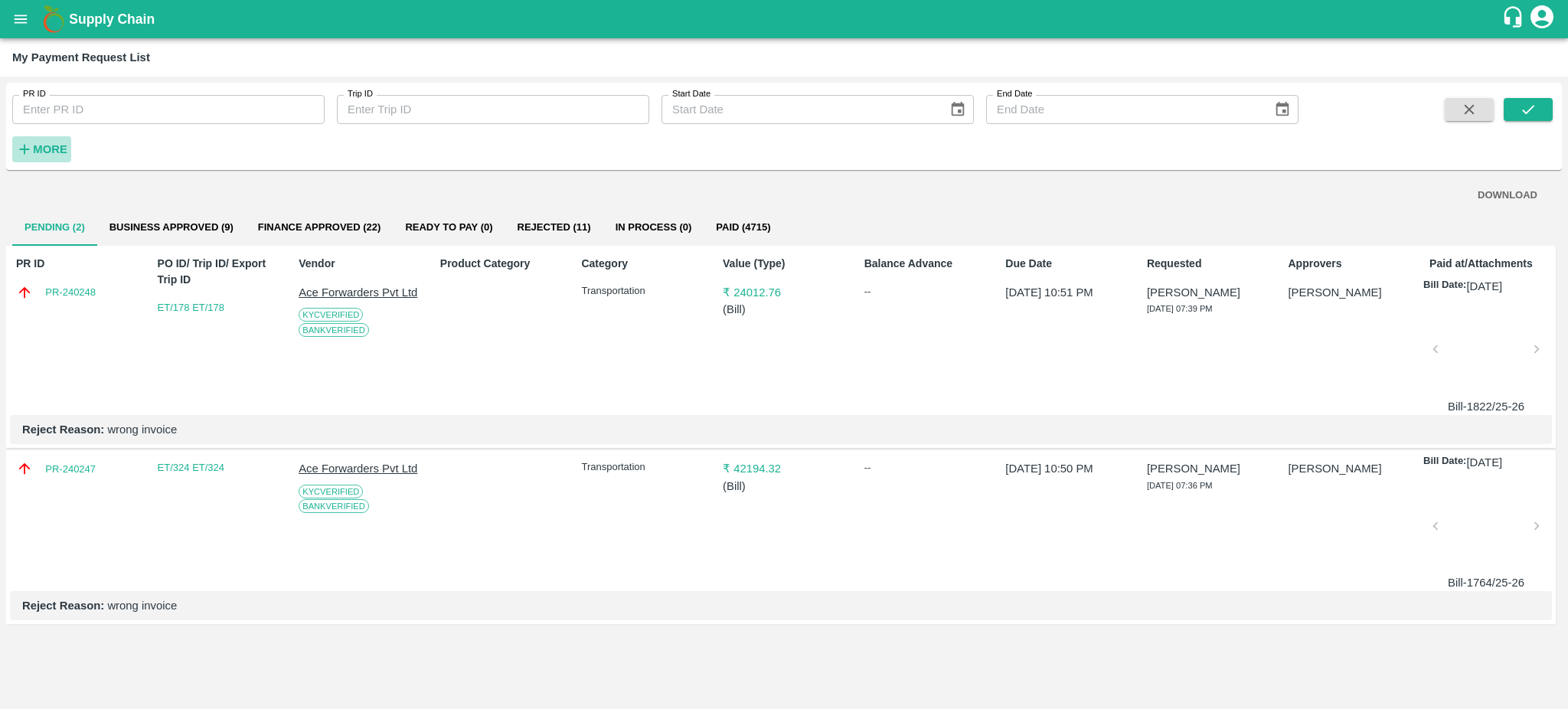
click at [52, 152] on strong "More" at bounding box center [50, 149] width 34 height 12
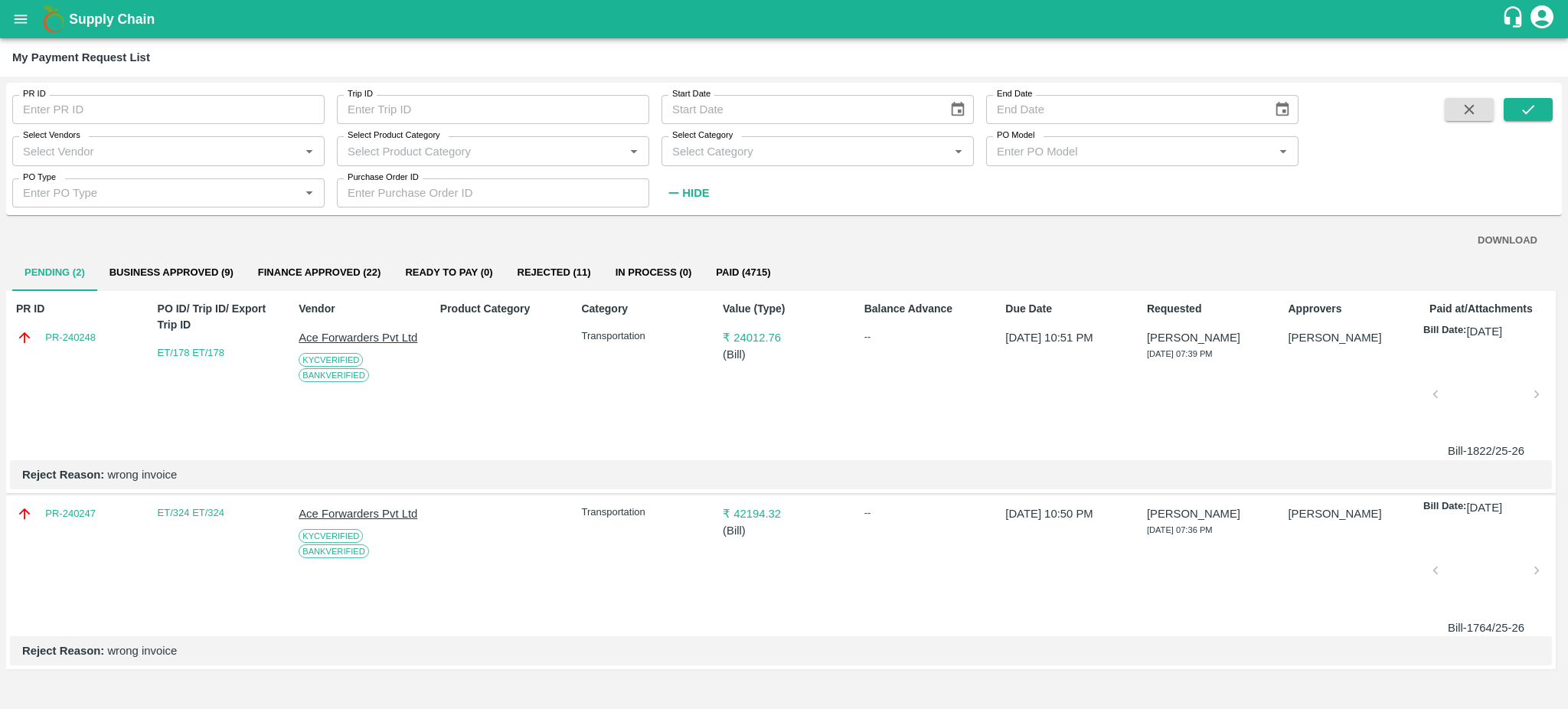
click at [124, 151] on input "Select Vendors" at bounding box center [155, 151] width 278 height 20
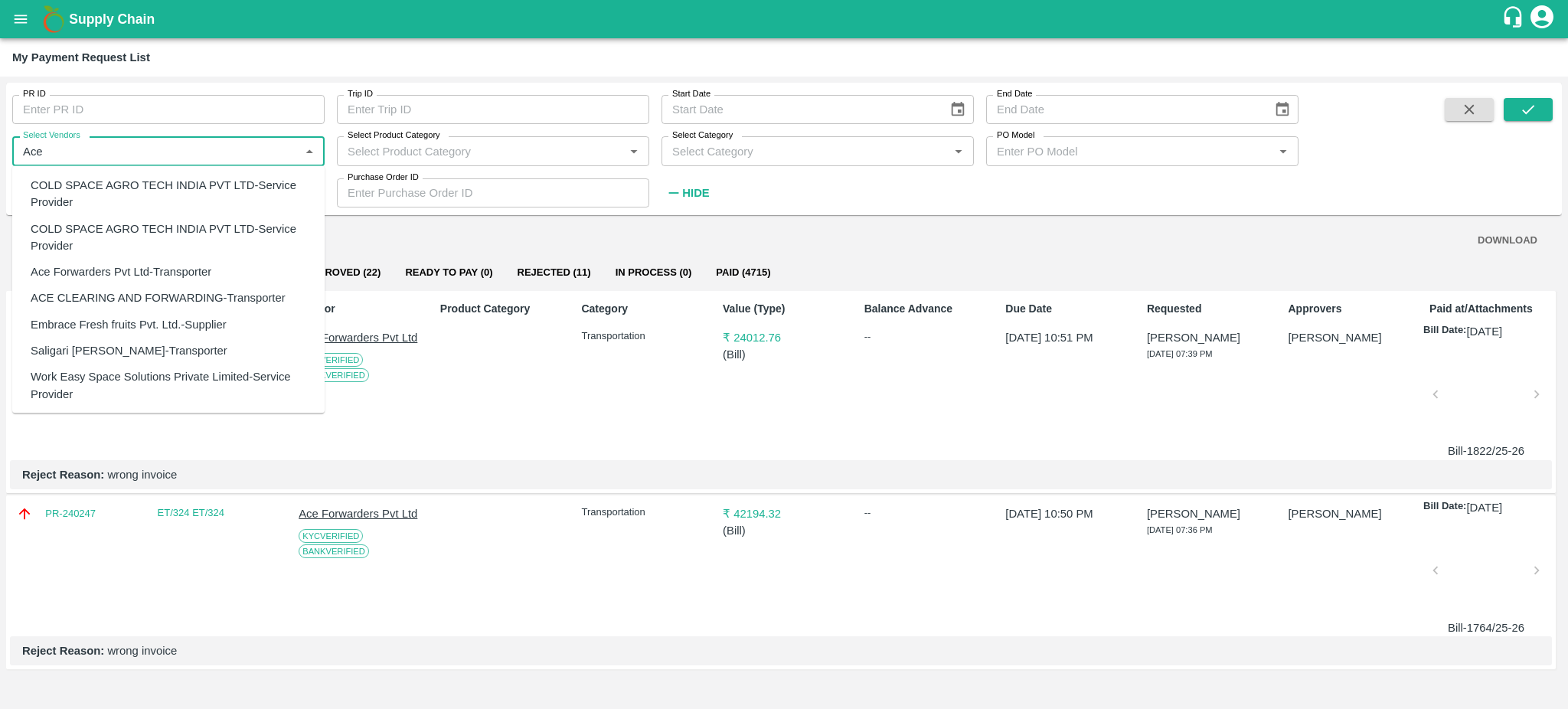
click at [103, 273] on div "Ace Forwarders Pvt Ltd-Transporter" at bounding box center [121, 272] width 181 height 17
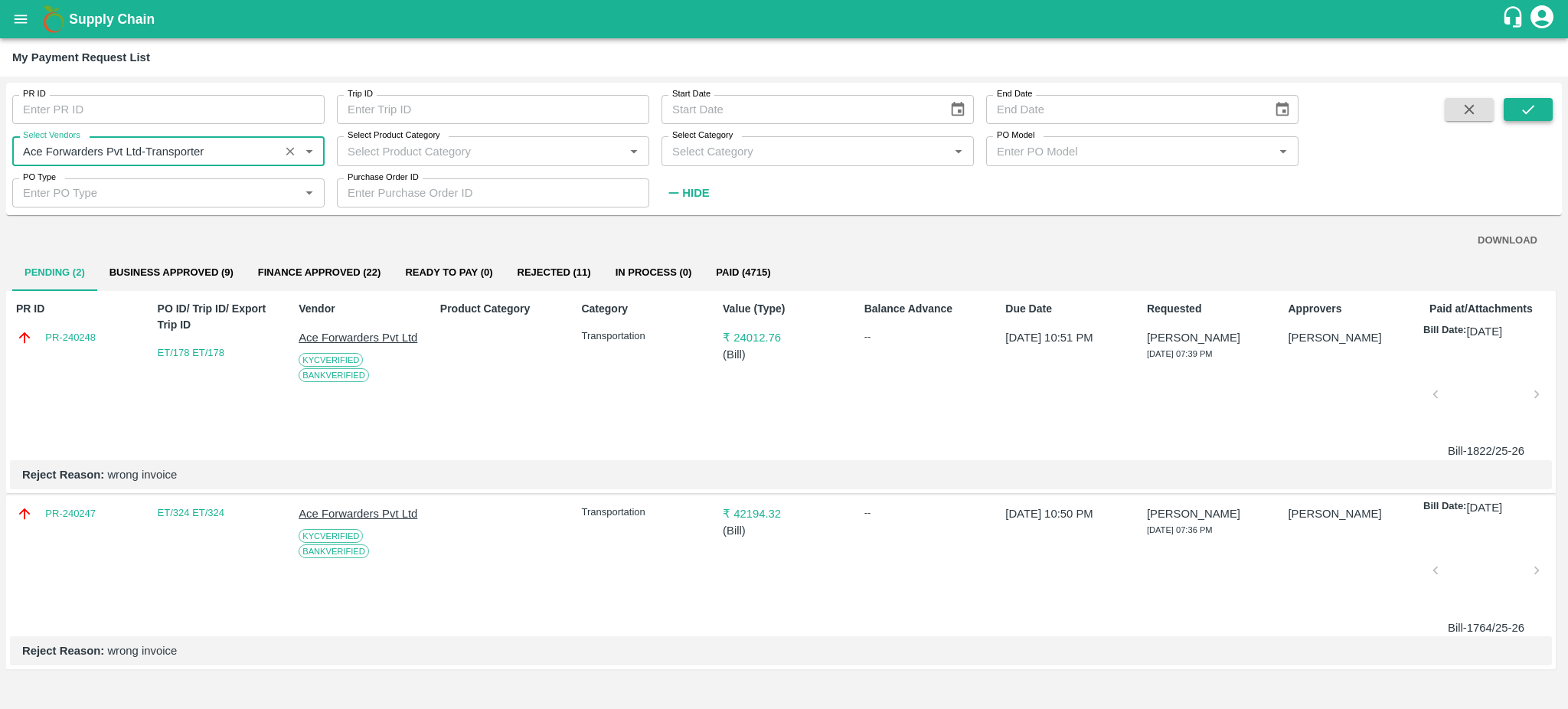
type input "Ace Forwarders Pvt Ltd-Transporter"
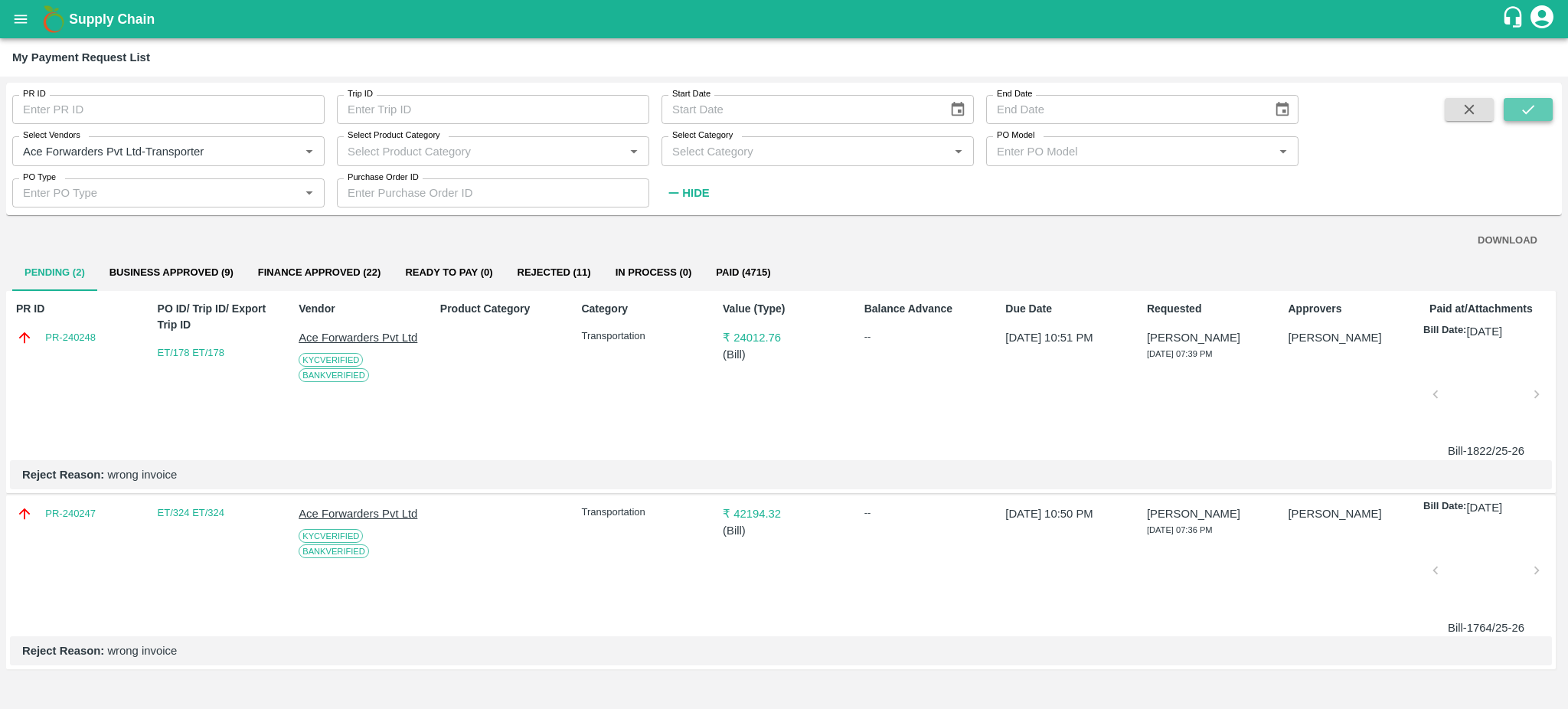
click at [1530, 102] on icon "submit" at bounding box center [1528, 109] width 17 height 17
click at [548, 276] on button "Rejected (1)" at bounding box center [545, 273] width 93 height 37
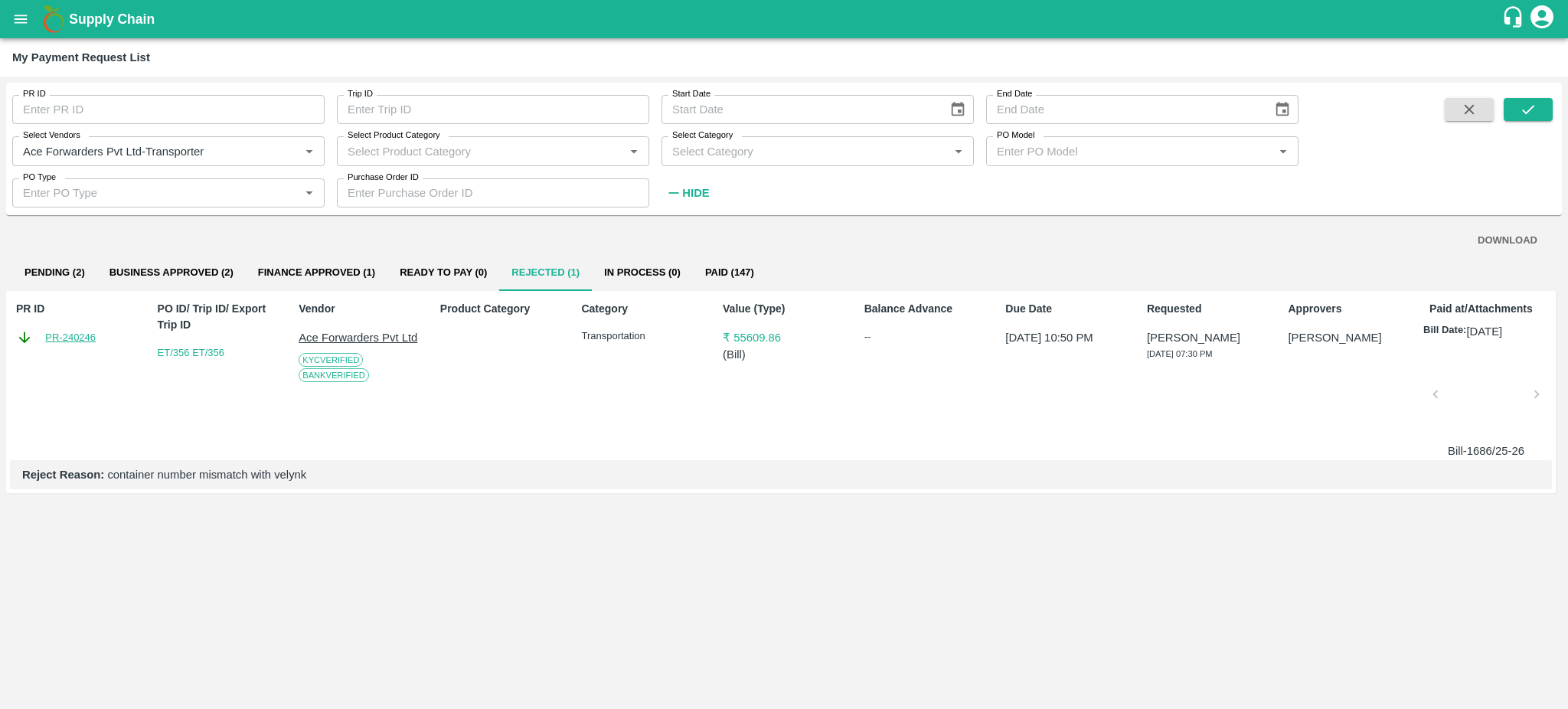
click at [70, 332] on link "PR-240246" at bounding box center [70, 338] width 51 height 15
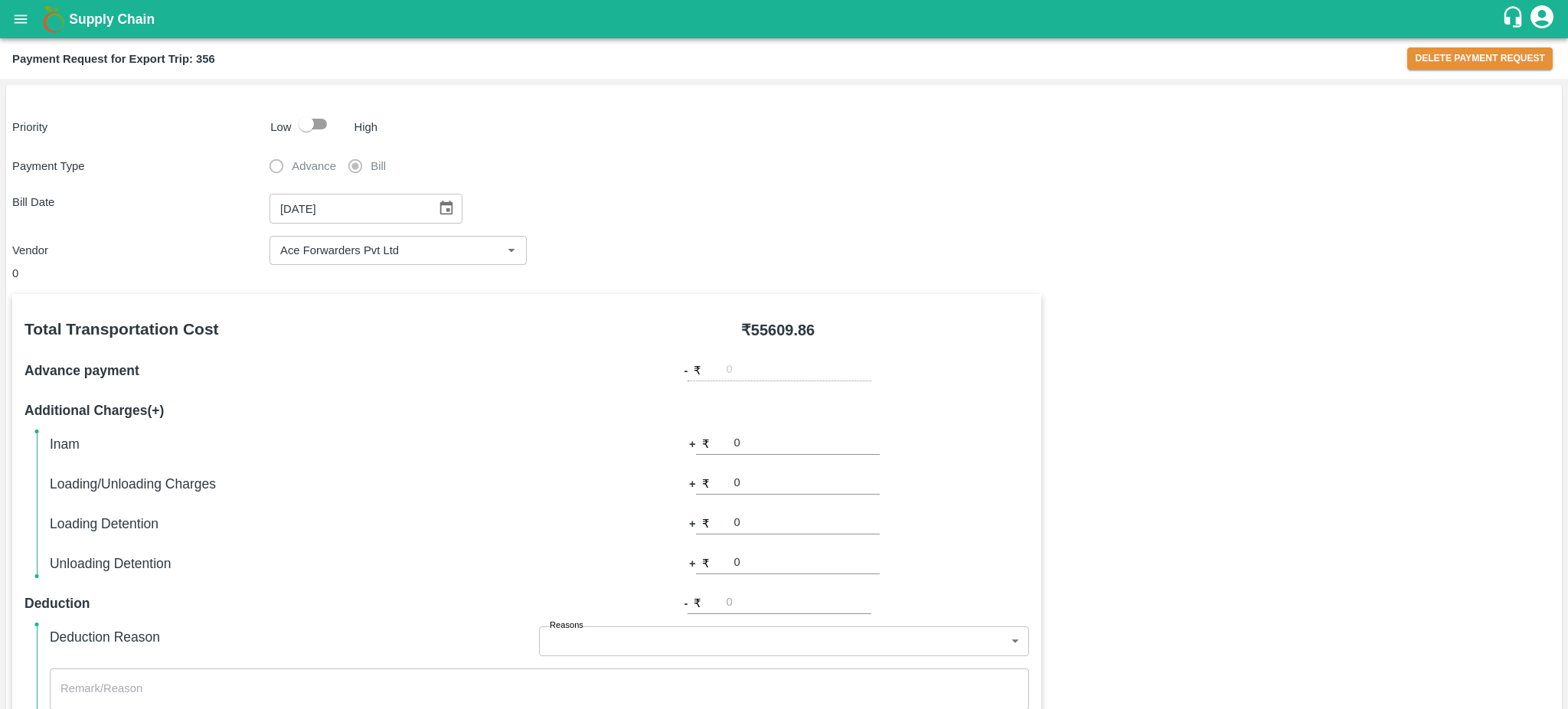
scroll to position [433, 0]
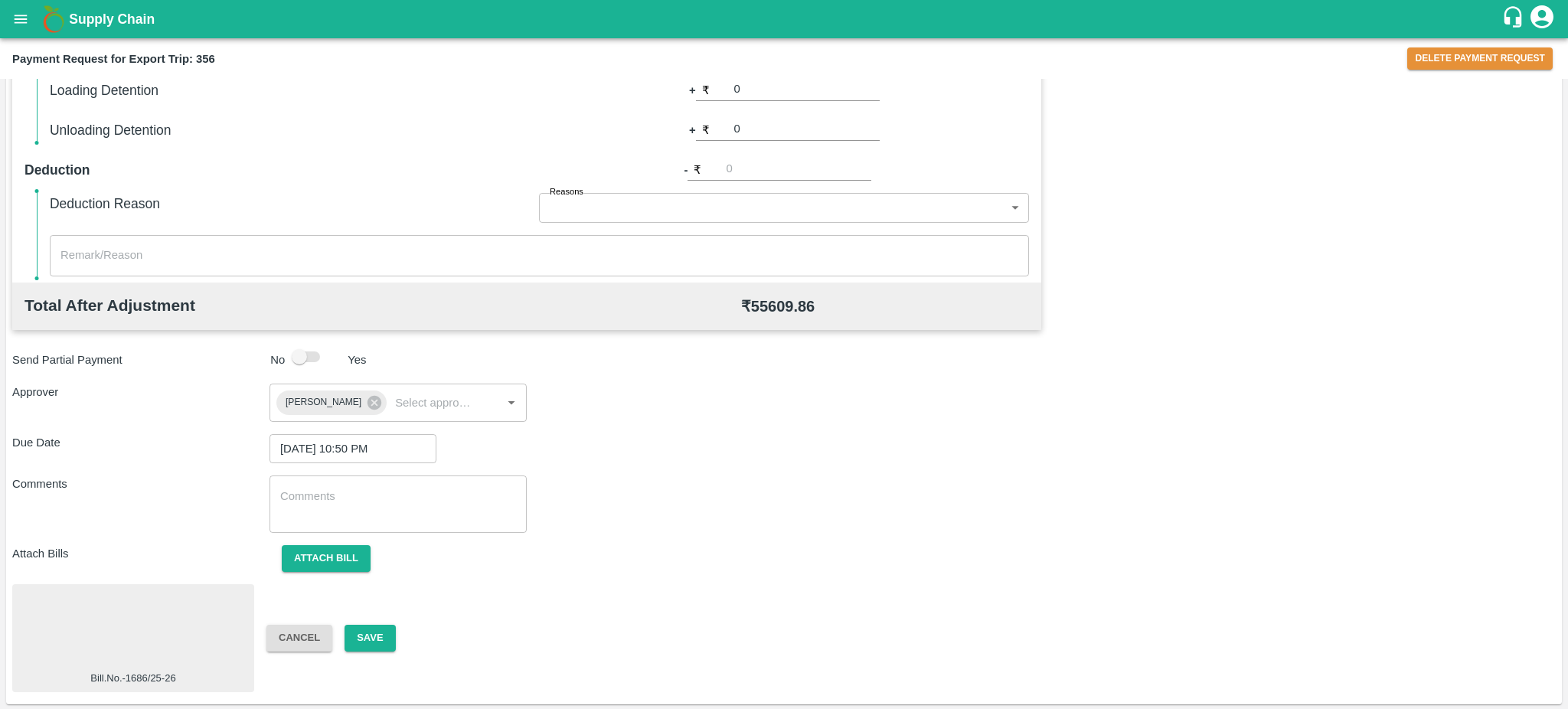
click at [177, 613] on div at bounding box center [133, 631] width 230 height 81
click at [377, 635] on button "Save" at bounding box center [370, 638] width 51 height 27
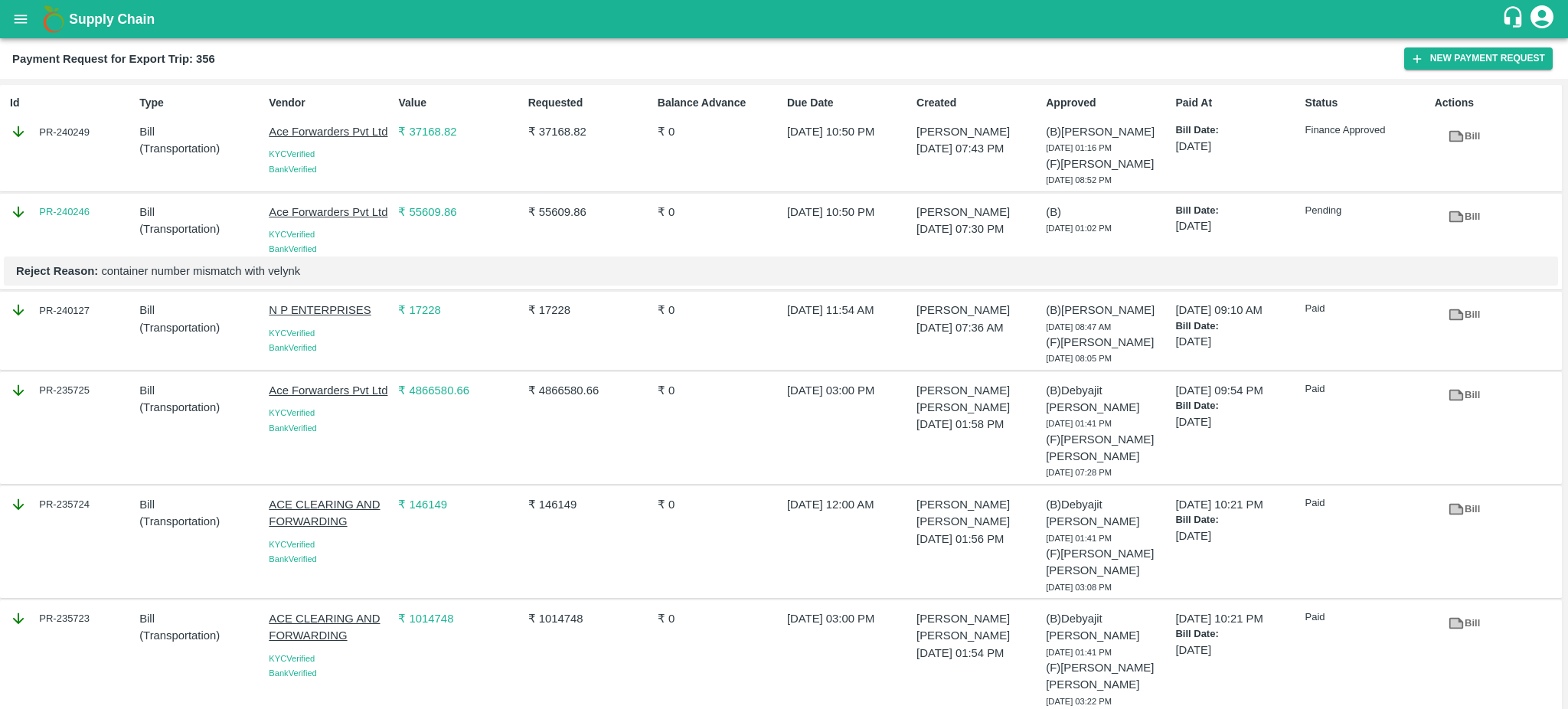
click at [25, 11] on icon "open drawer" at bounding box center [21, 19] width 17 height 17
